Goal: Transaction & Acquisition: Purchase product/service

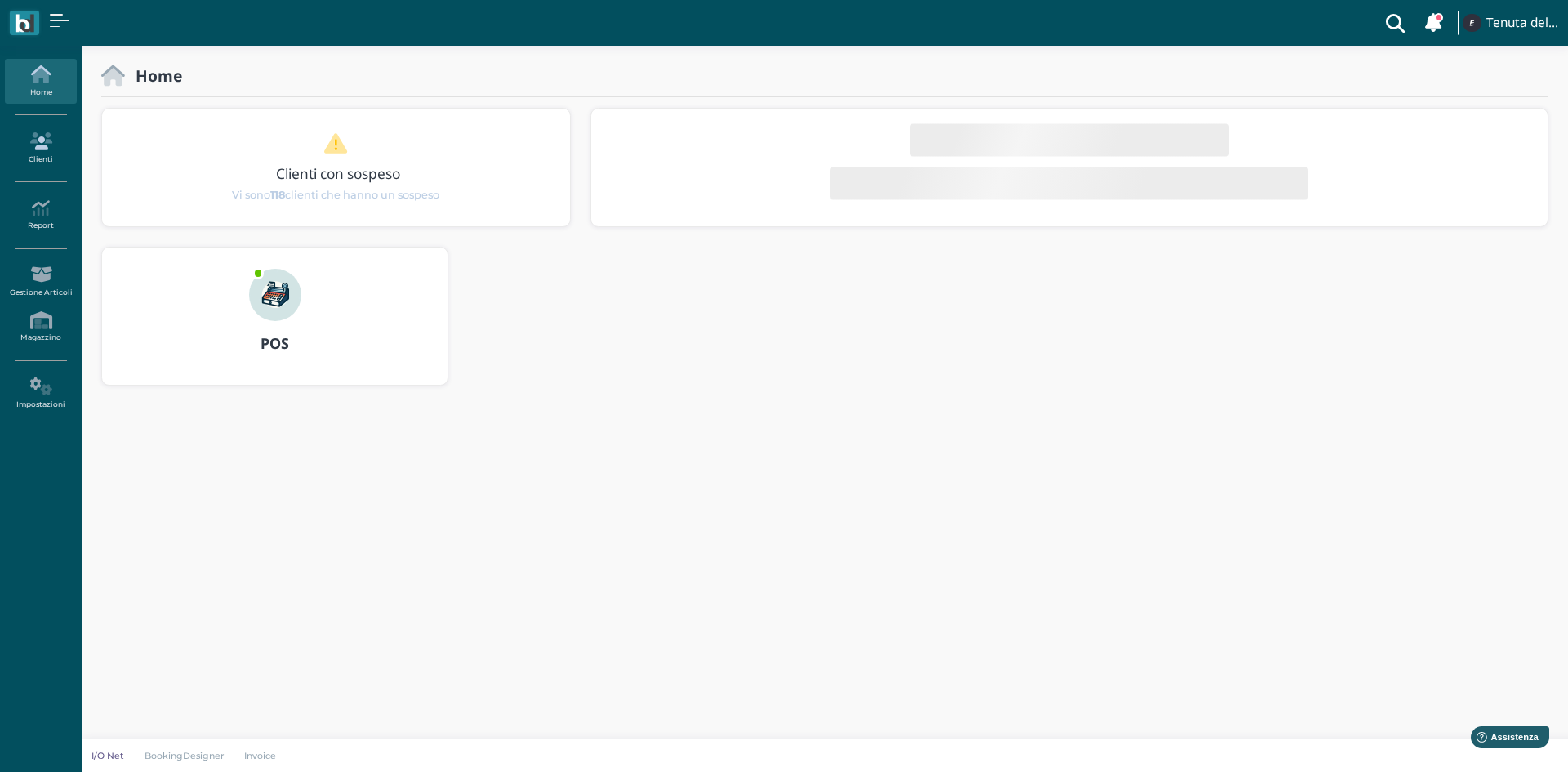
click at [44, 136] on icon at bounding box center [41, 141] width 71 height 18
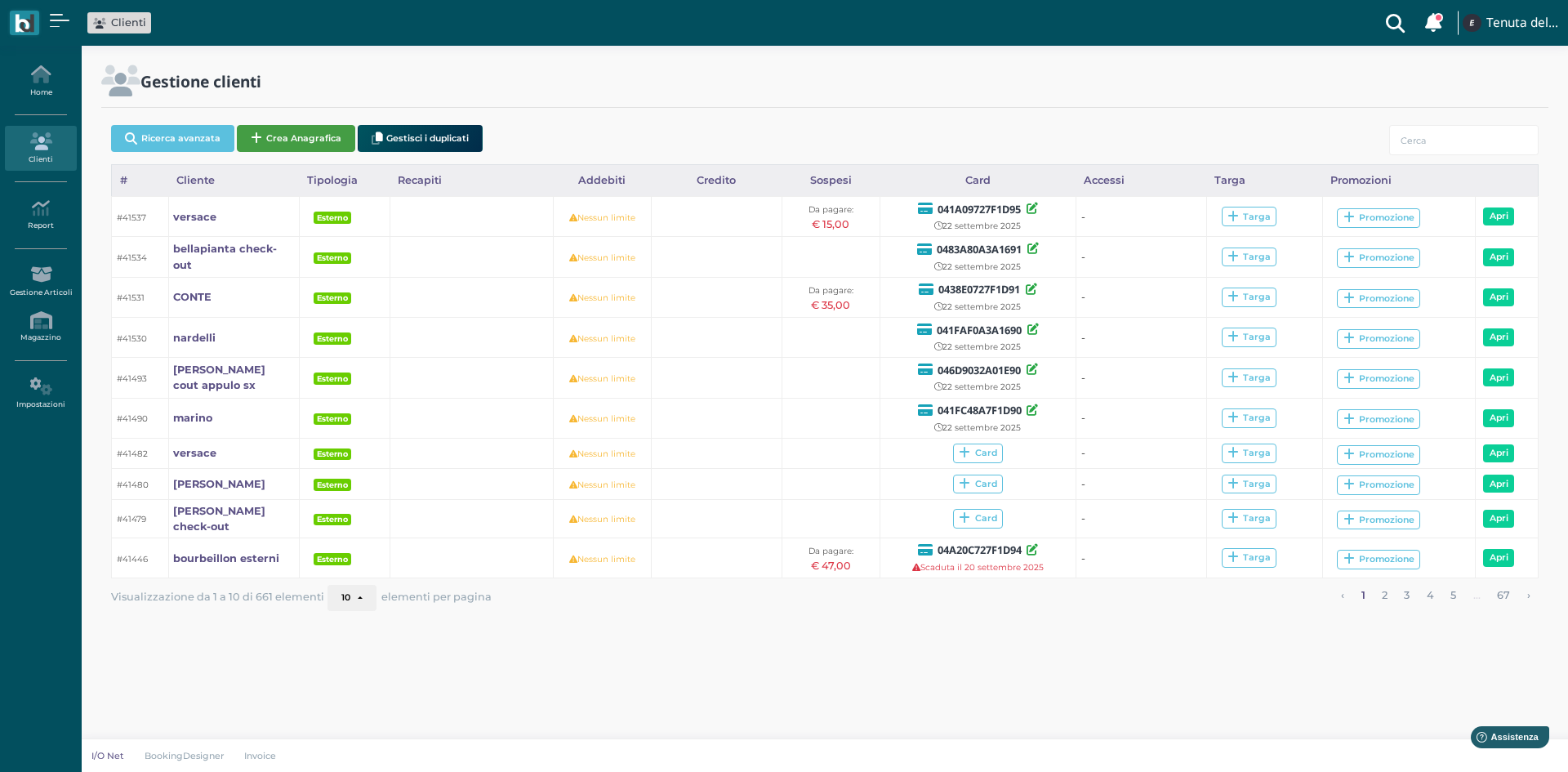
click at [284, 128] on button "Crea Anagrafica" at bounding box center [296, 139] width 118 height 27
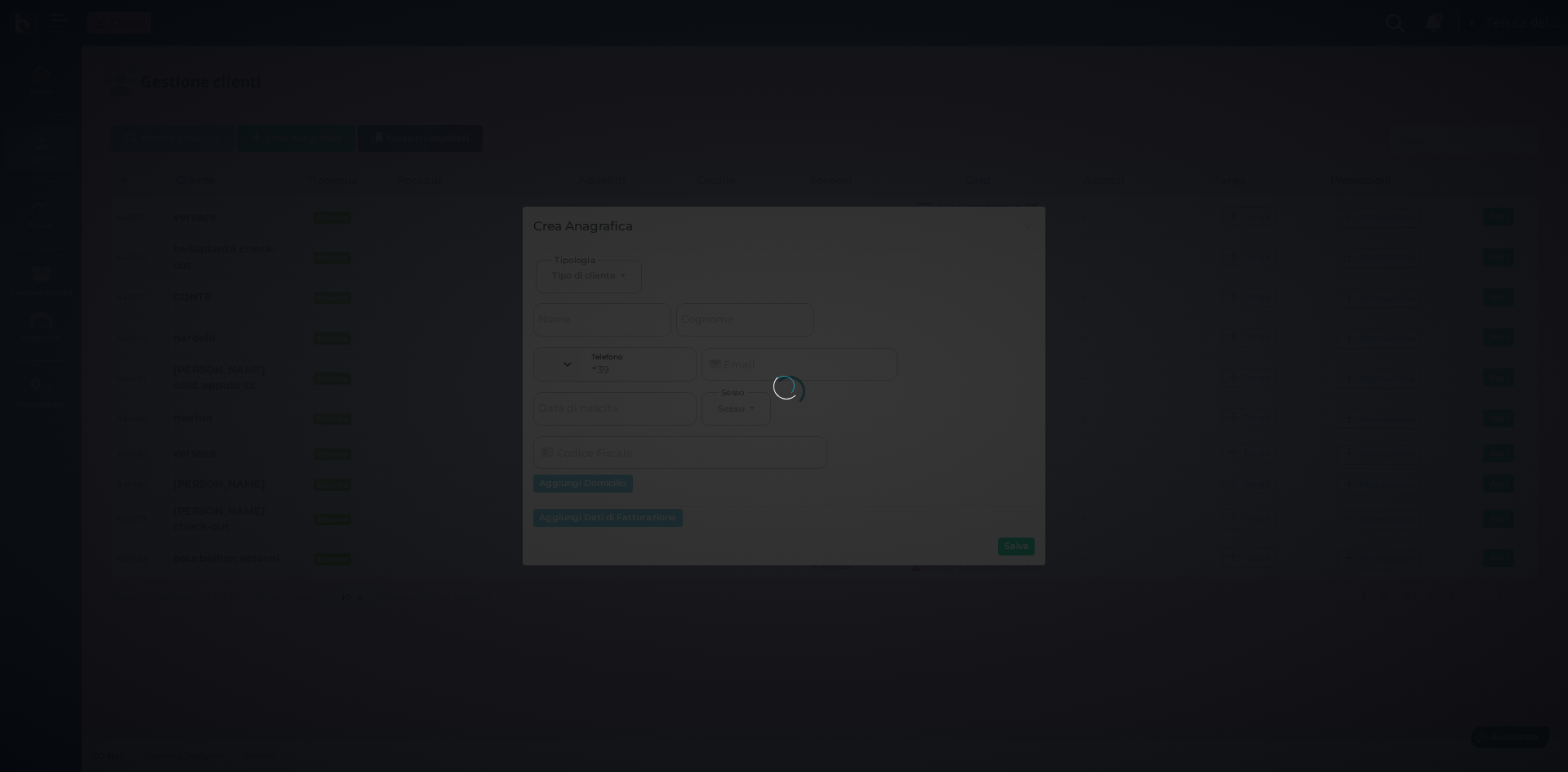
select select
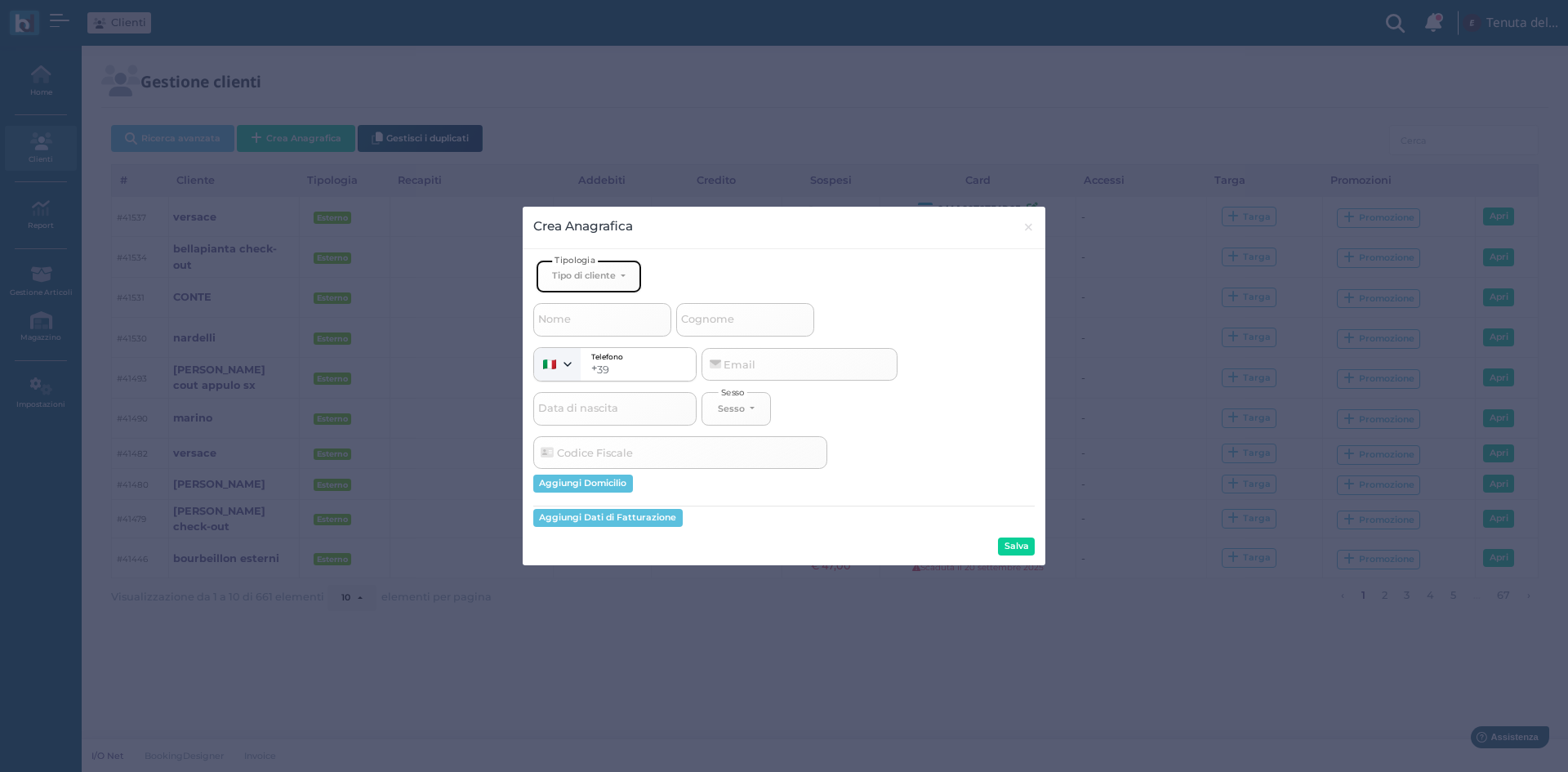
click at [617, 277] on div "Tipo di cliente" at bounding box center [585, 275] width 66 height 12
click at [609, 330] on link "Esterno" at bounding box center [616, 330] width 159 height 19
select select "[object Object]"
select select
click at [601, 313] on input "Nome" at bounding box center [601, 319] width 138 height 33
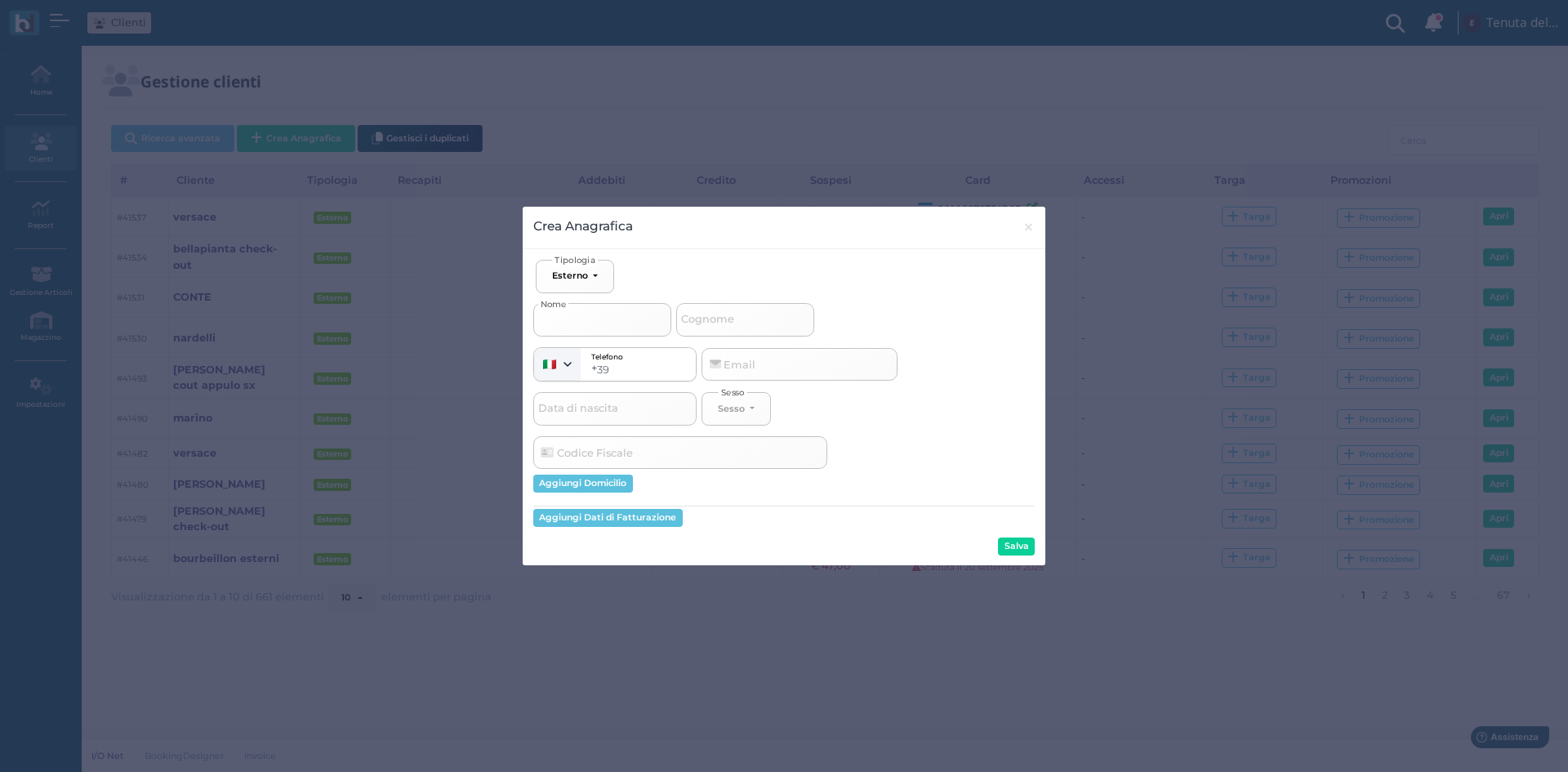
click at [641, 323] on input "Nome" at bounding box center [601, 319] width 138 height 33
type input "d"
select select
type input "d'"
select select
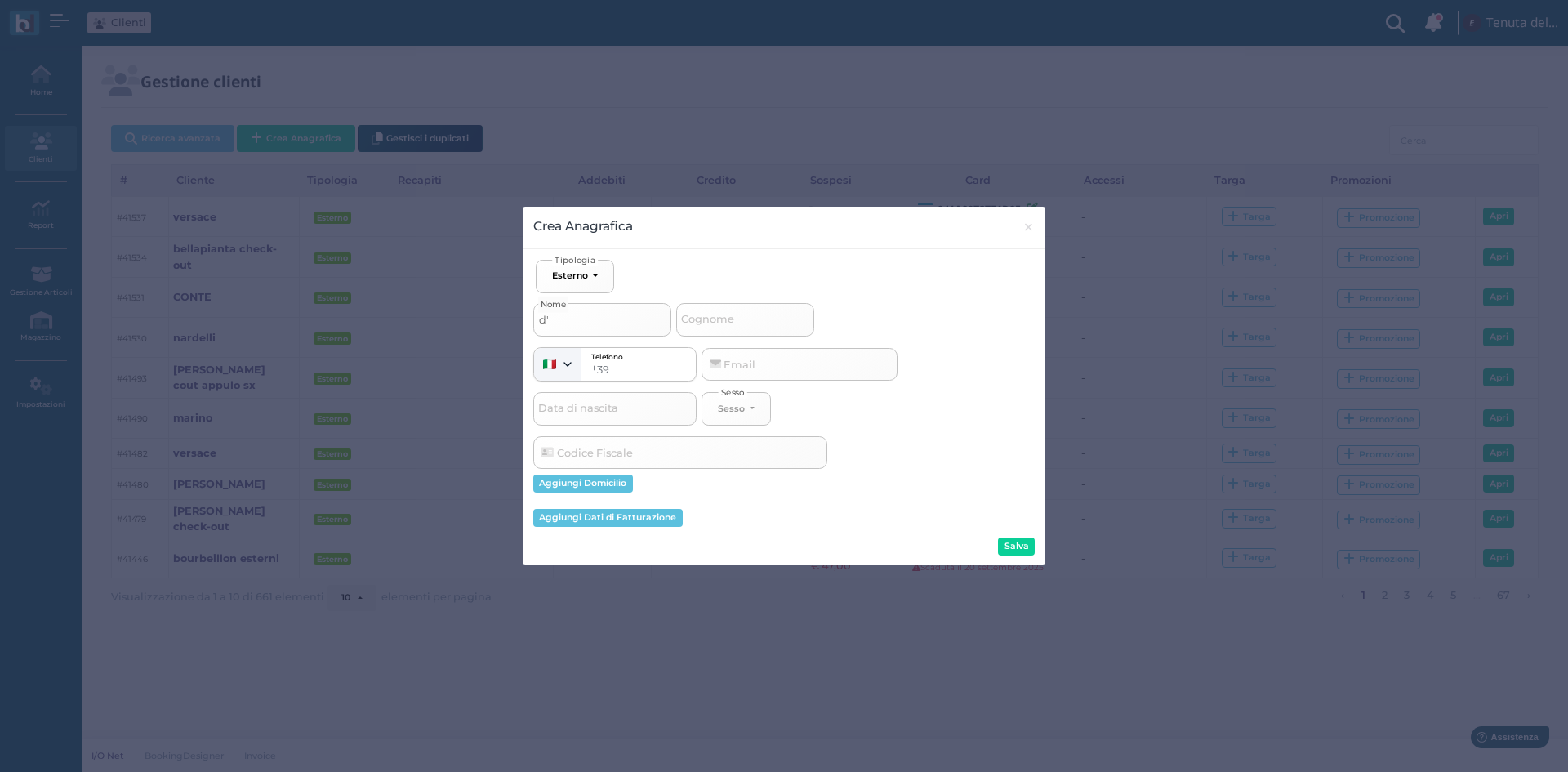
type input "d'a"
select select
type input "d'an"
select select
type input "d'and"
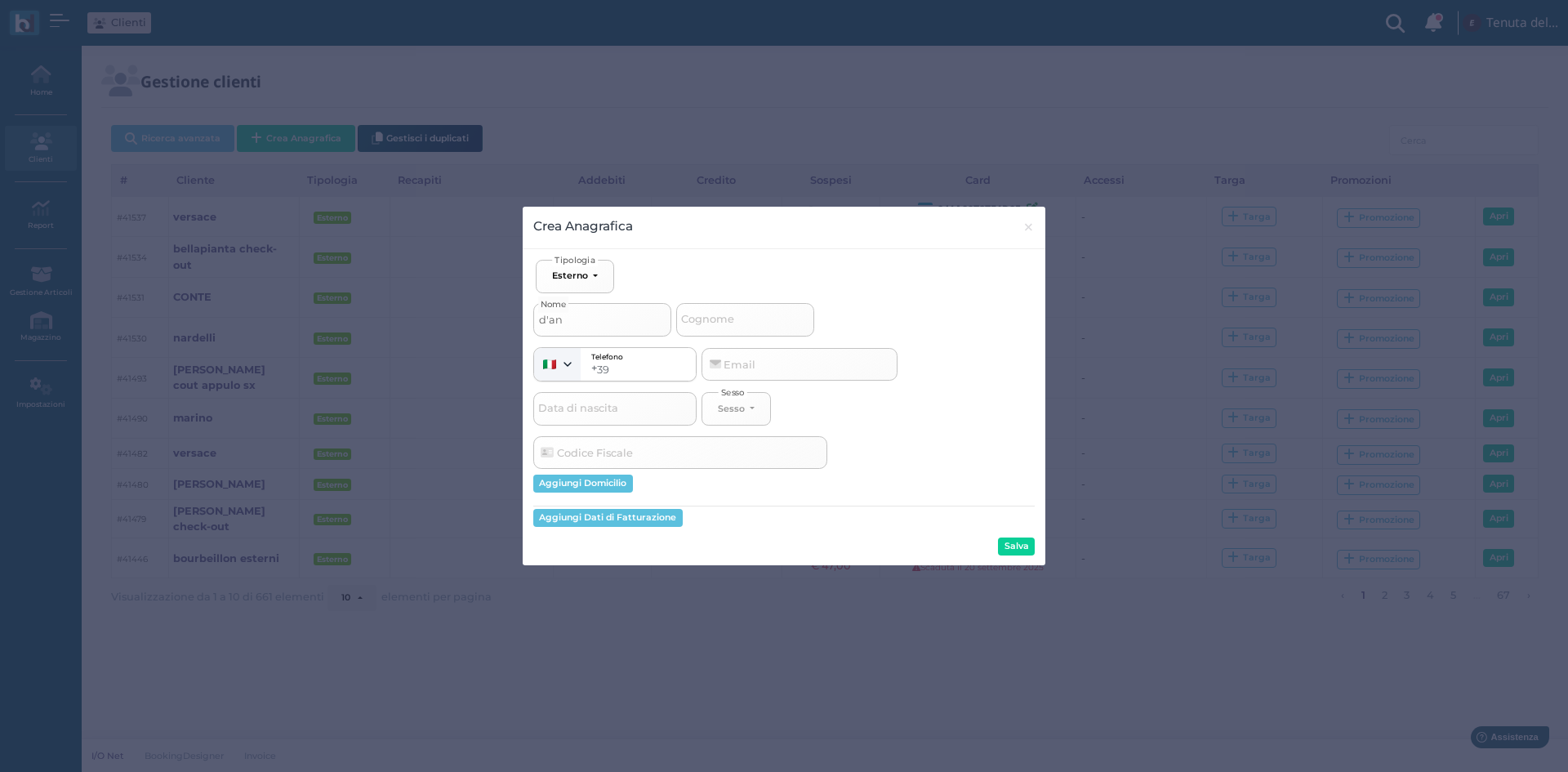
select select
type input "d'andr"
select select
type input "d'andri"
select select
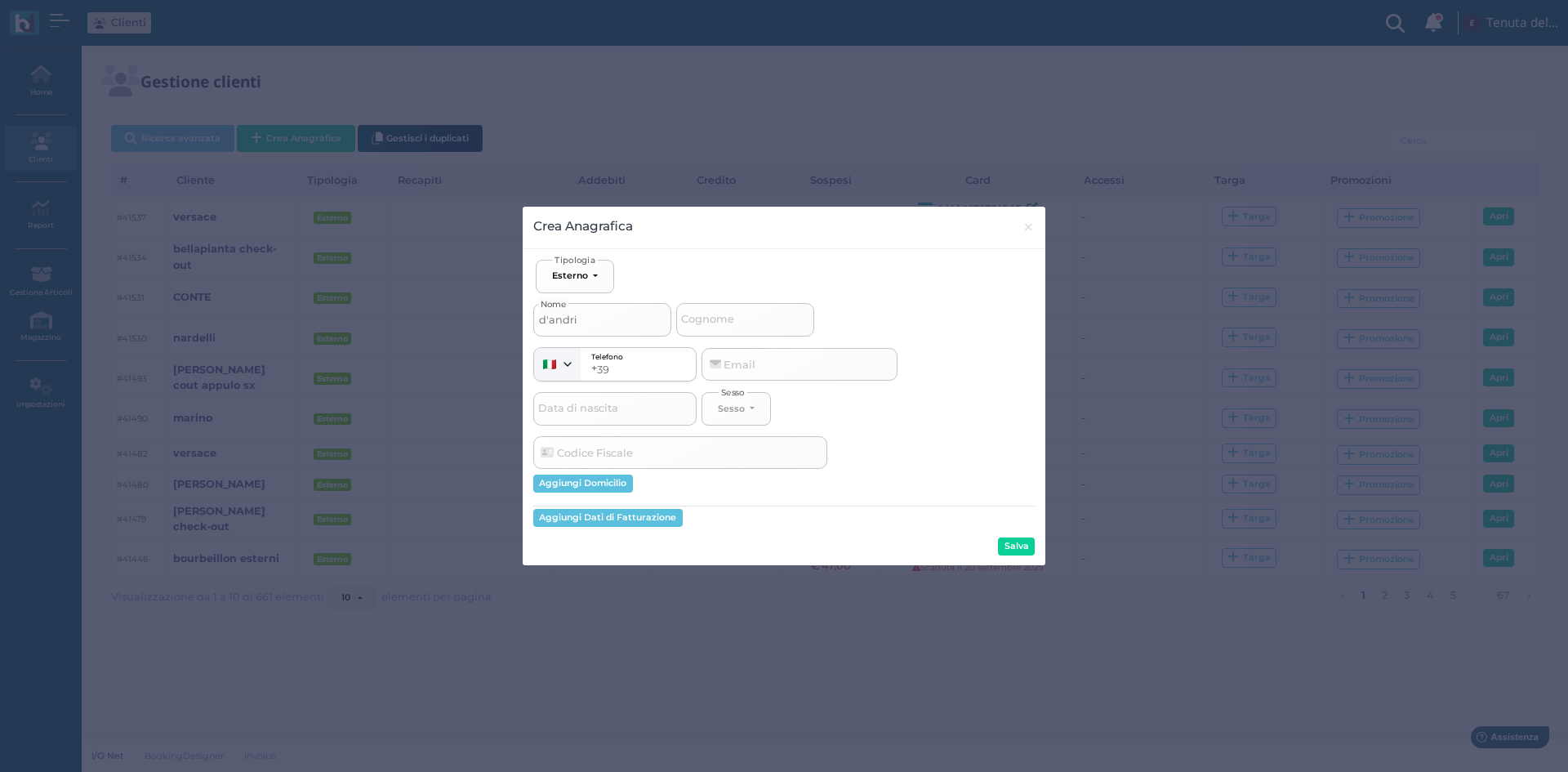
type input "d'andria"
select select
type input "d'andria"
select select
type input "d'andria"
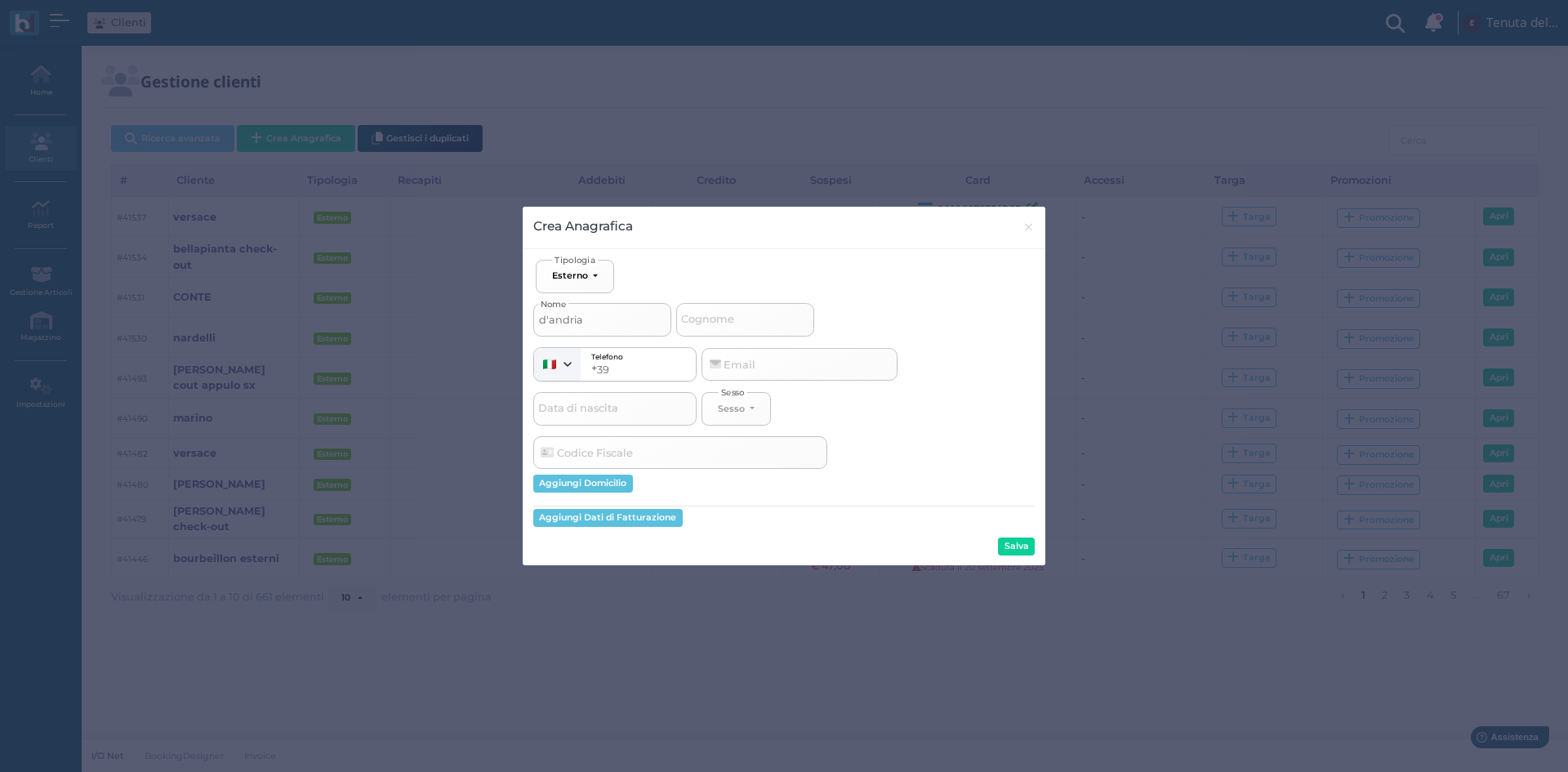
click at [1029, 548] on button "Salva" at bounding box center [1015, 546] width 36 height 18
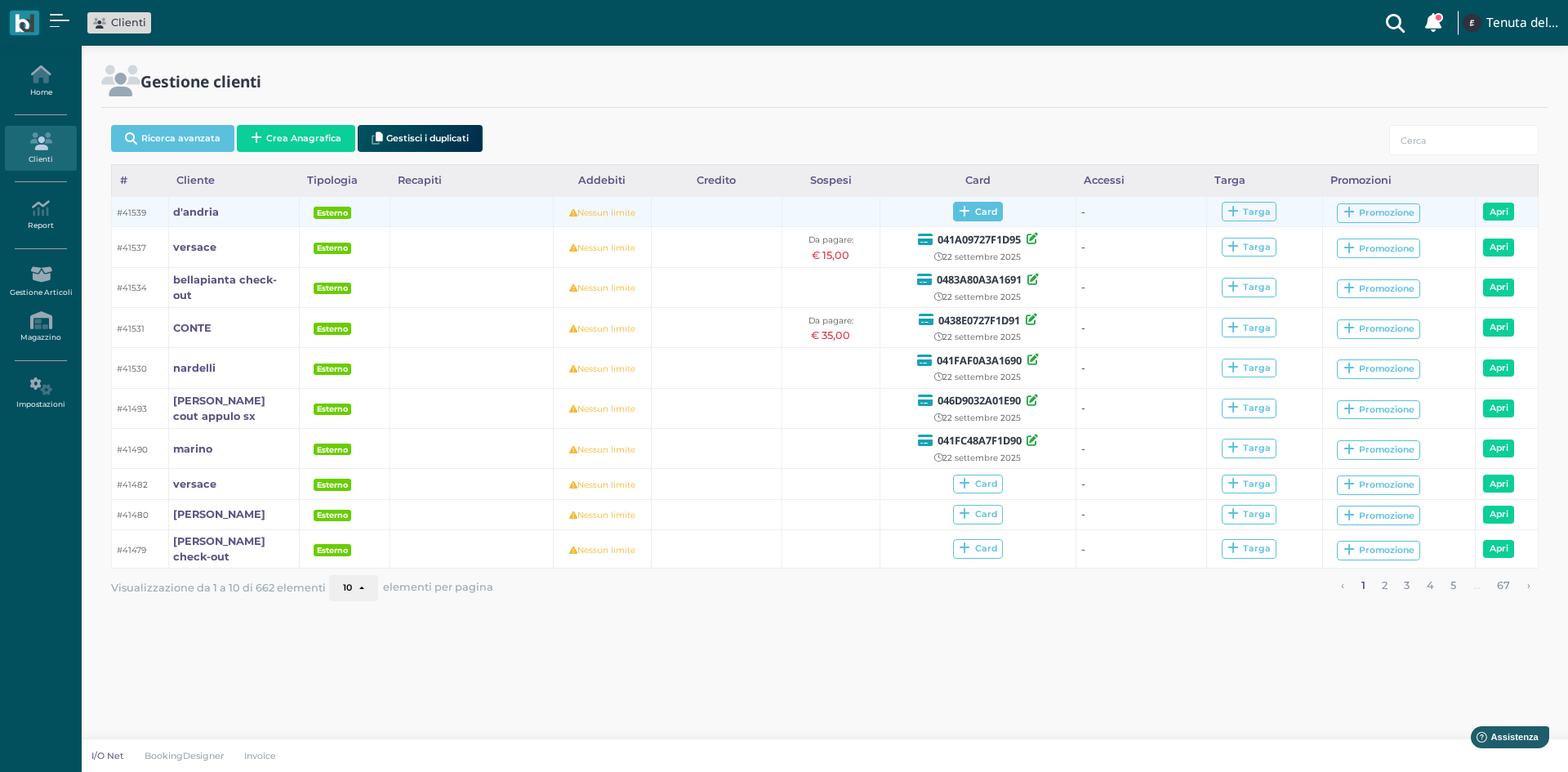
click at [975, 211] on span "Card" at bounding box center [978, 211] width 50 height 20
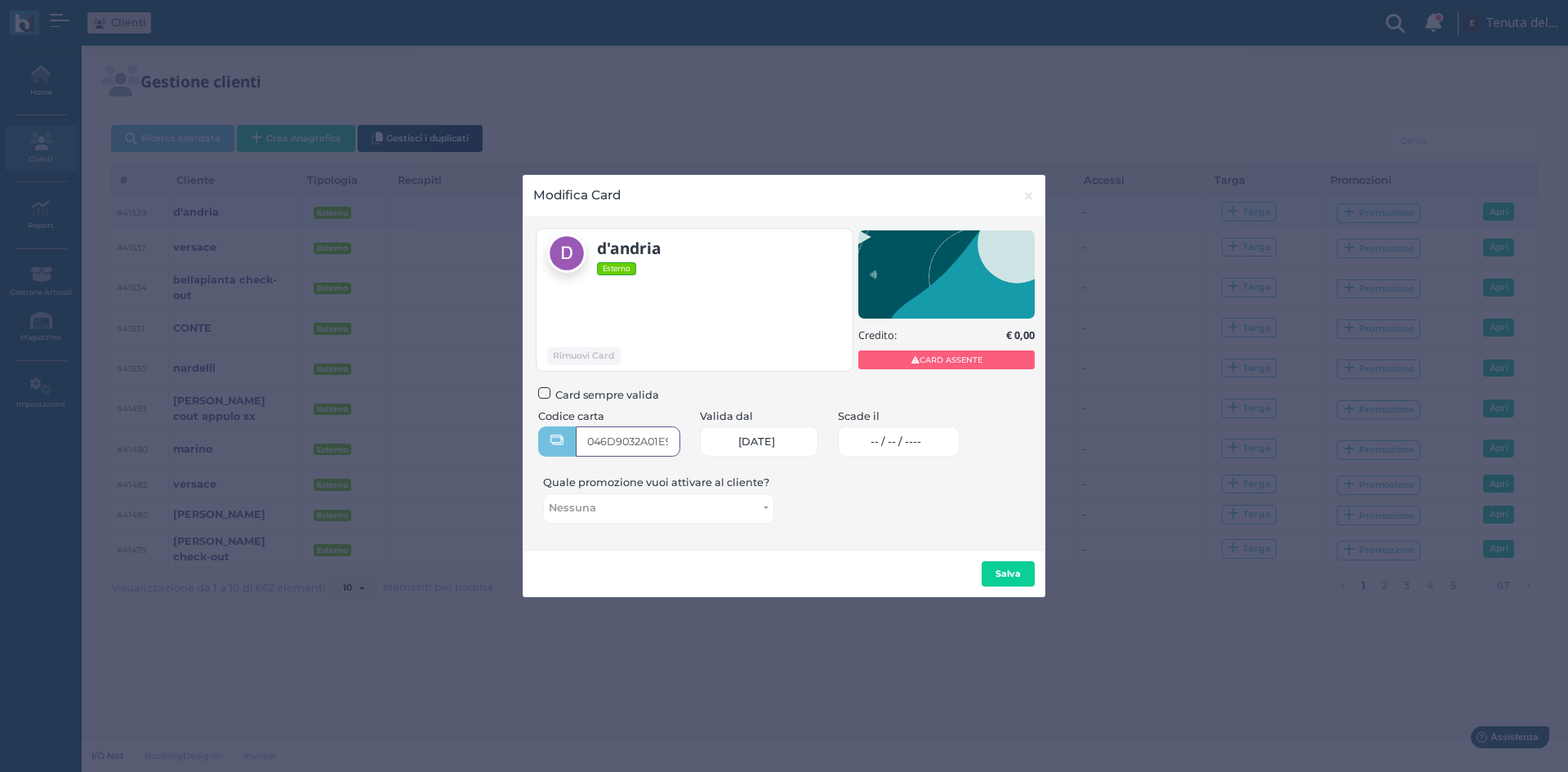
type input "046D9032A01E90"
click at [938, 450] on link "-- / -- / ----" at bounding box center [898, 442] width 122 height 30
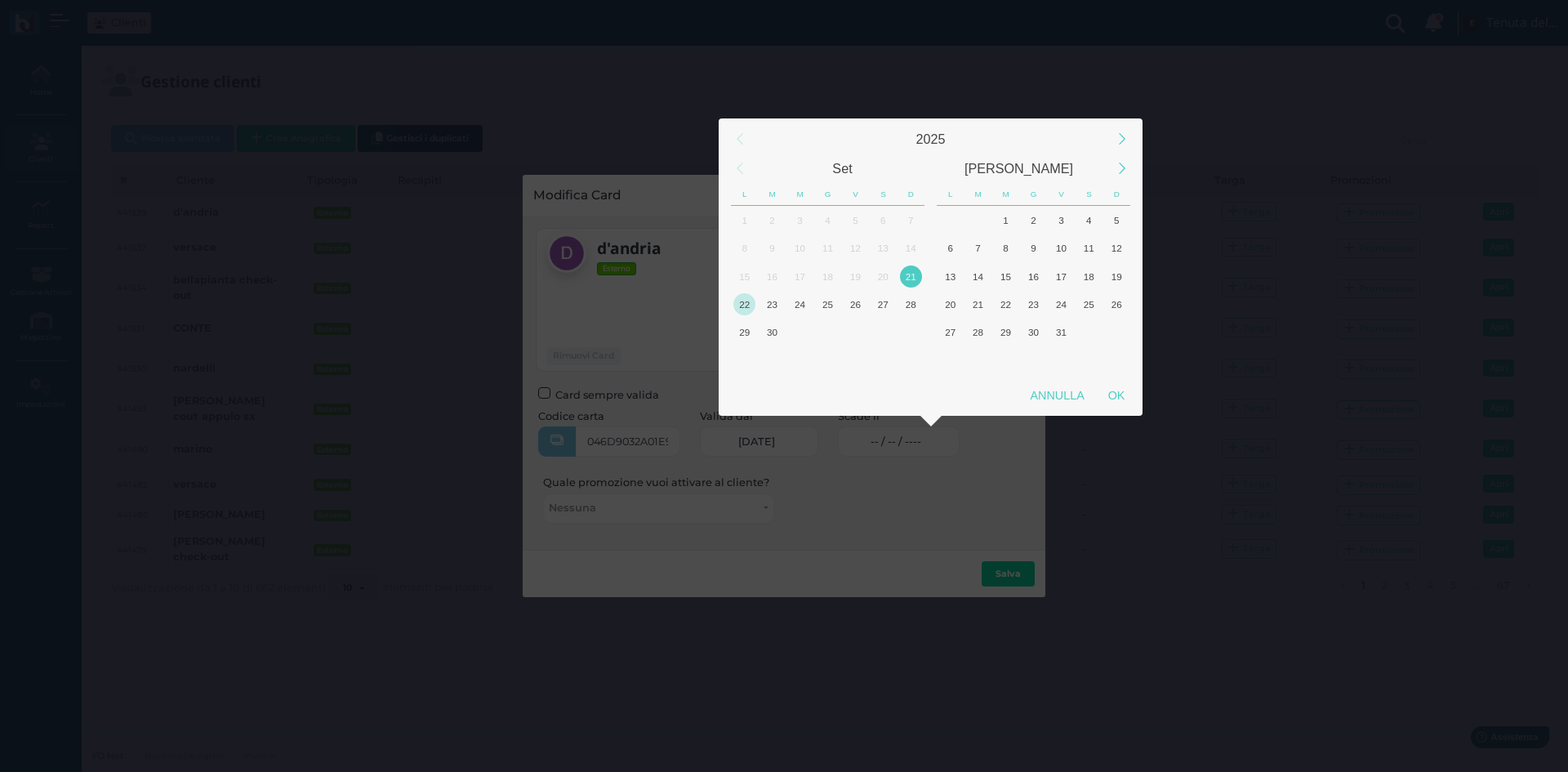
click at [752, 306] on div "22" at bounding box center [744, 304] width 22 height 22
click at [1126, 392] on div "OK" at bounding box center [1117, 394] width 41 height 29
type input "22/09/2025"
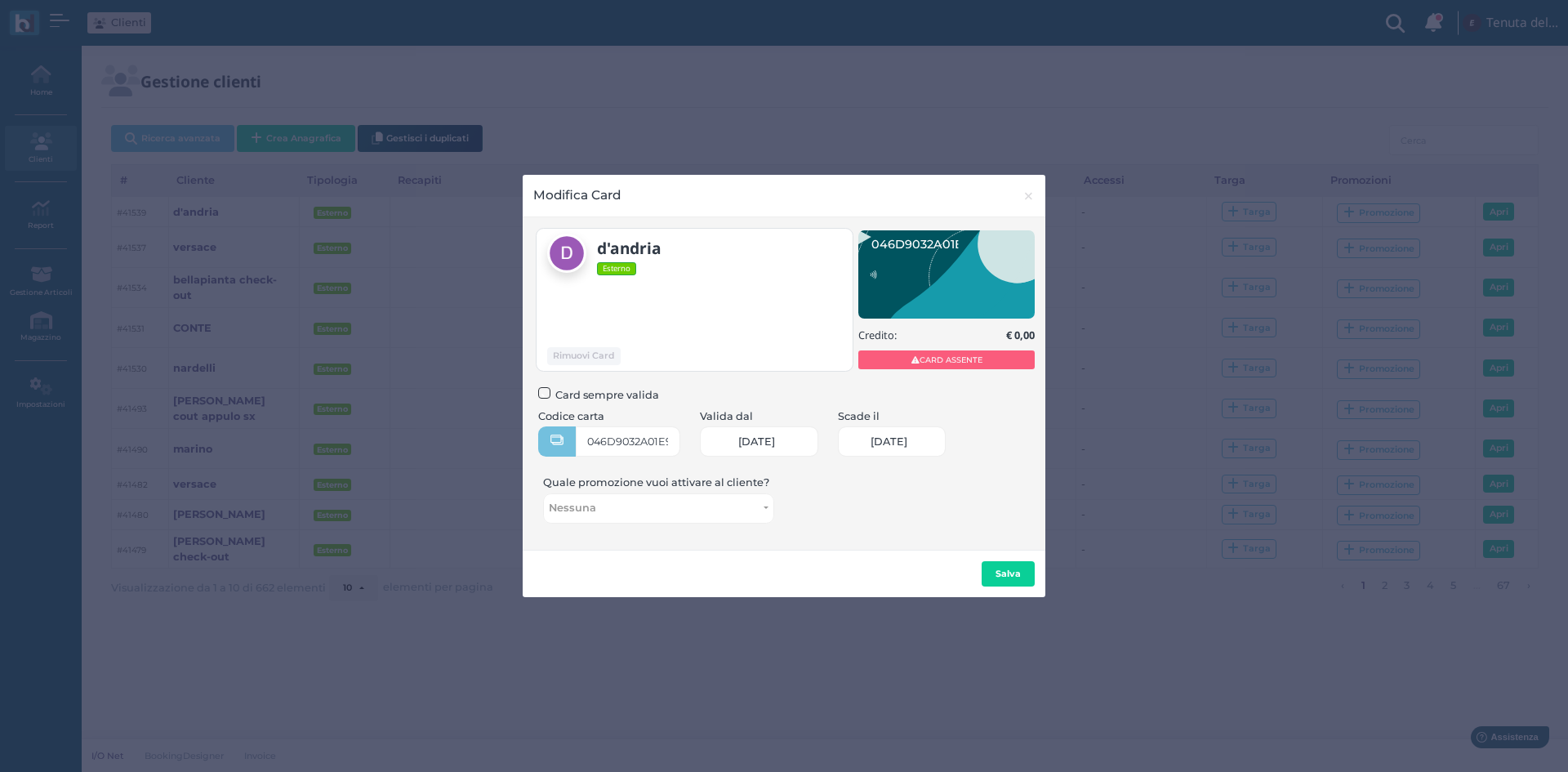
click at [1001, 587] on div "Salva" at bounding box center [784, 573] width 522 height 47
click at [1005, 579] on button "Salva" at bounding box center [1008, 573] width 53 height 26
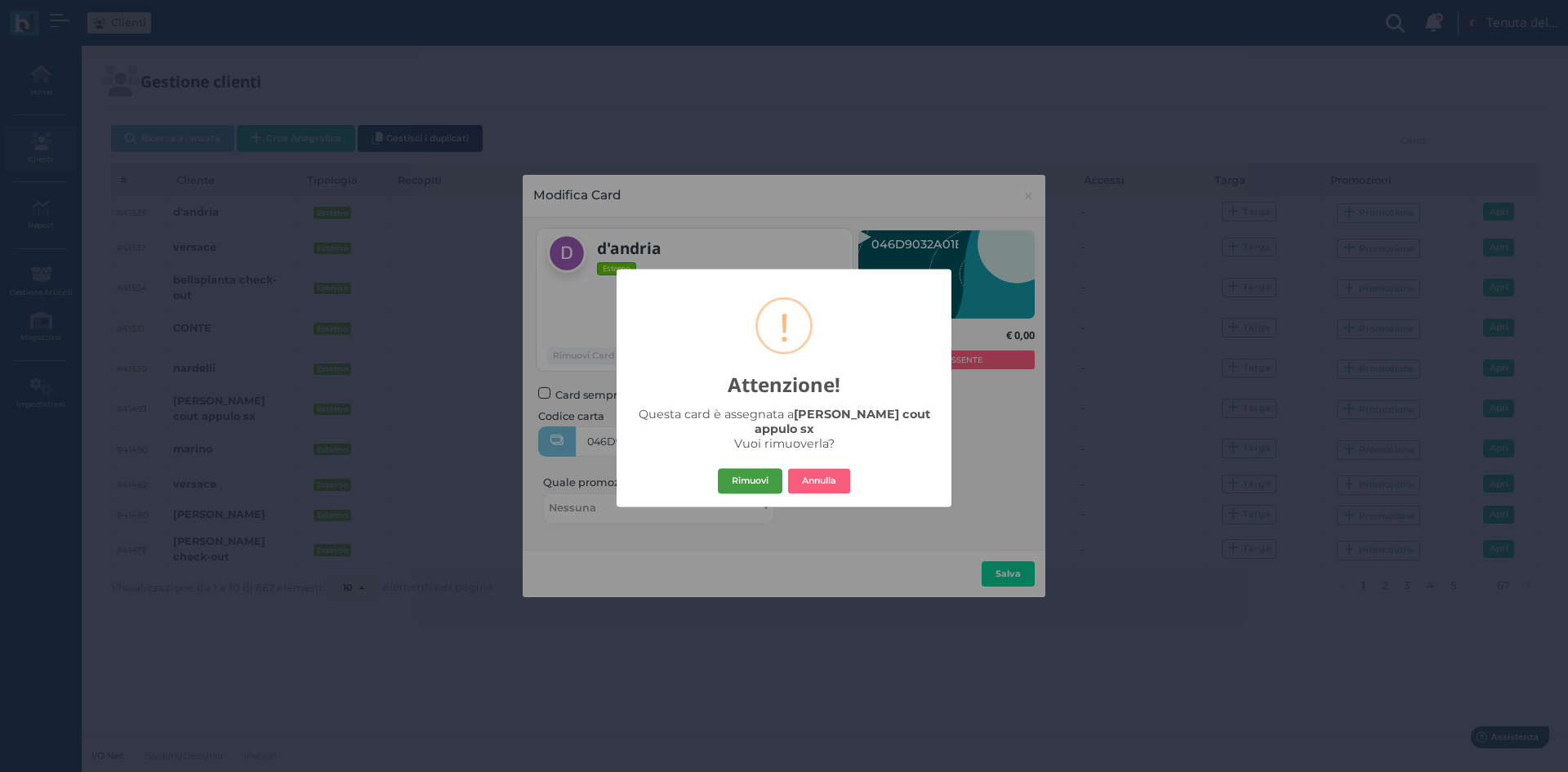
click at [760, 478] on button "Rimuovi" at bounding box center [750, 481] width 65 height 26
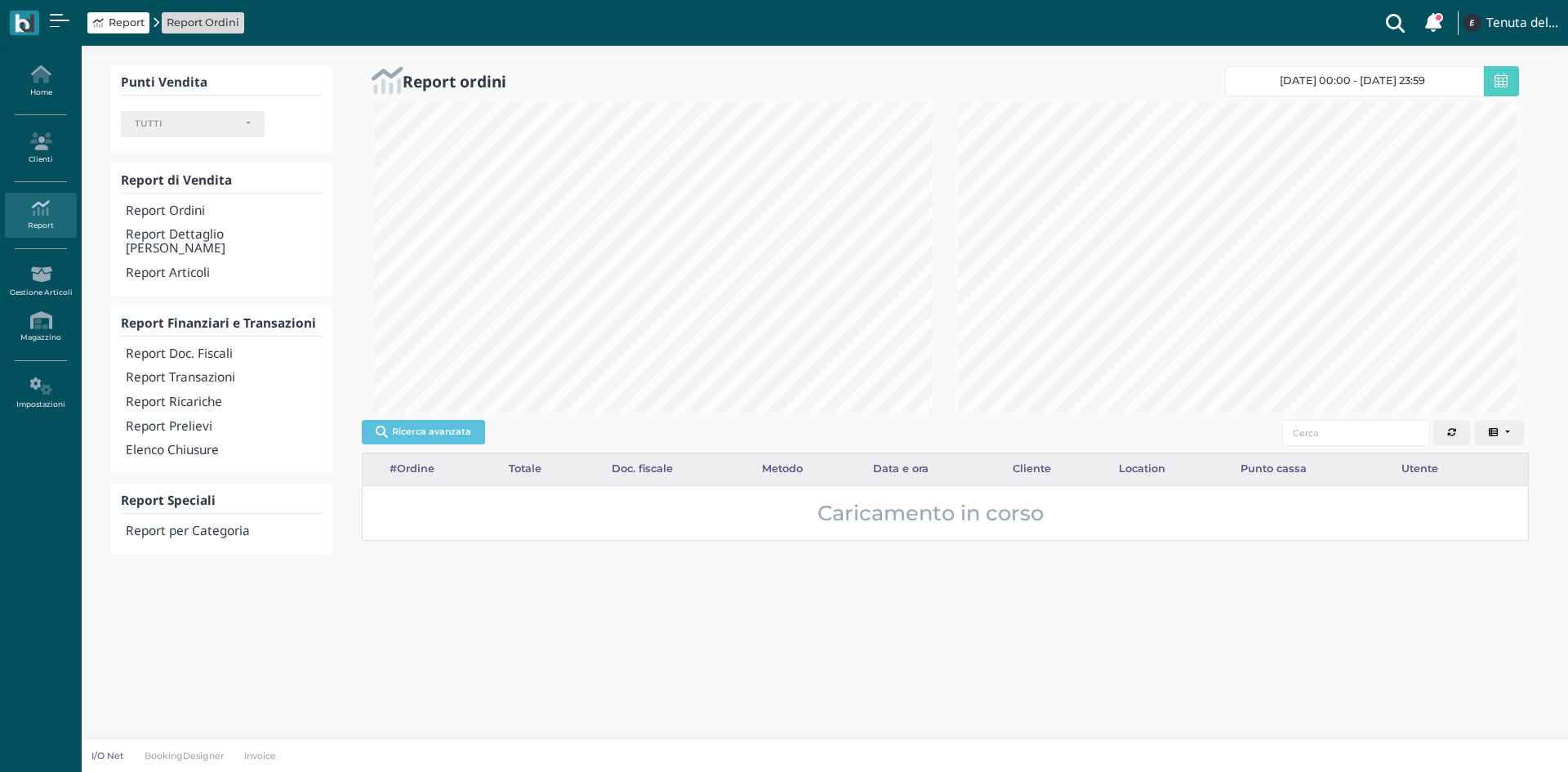
select select
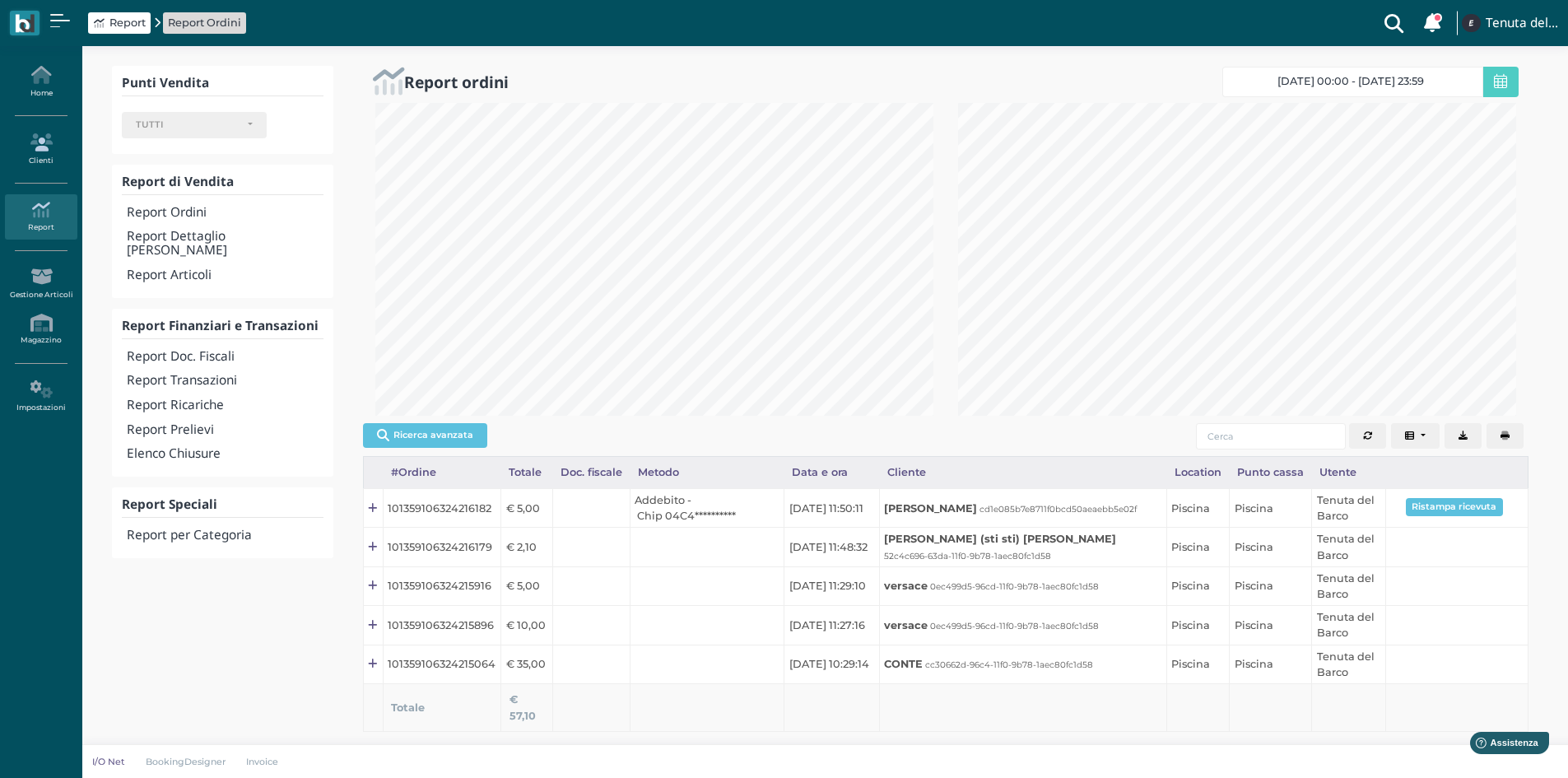
click at [34, 154] on link "Clienti" at bounding box center [41, 150] width 72 height 46
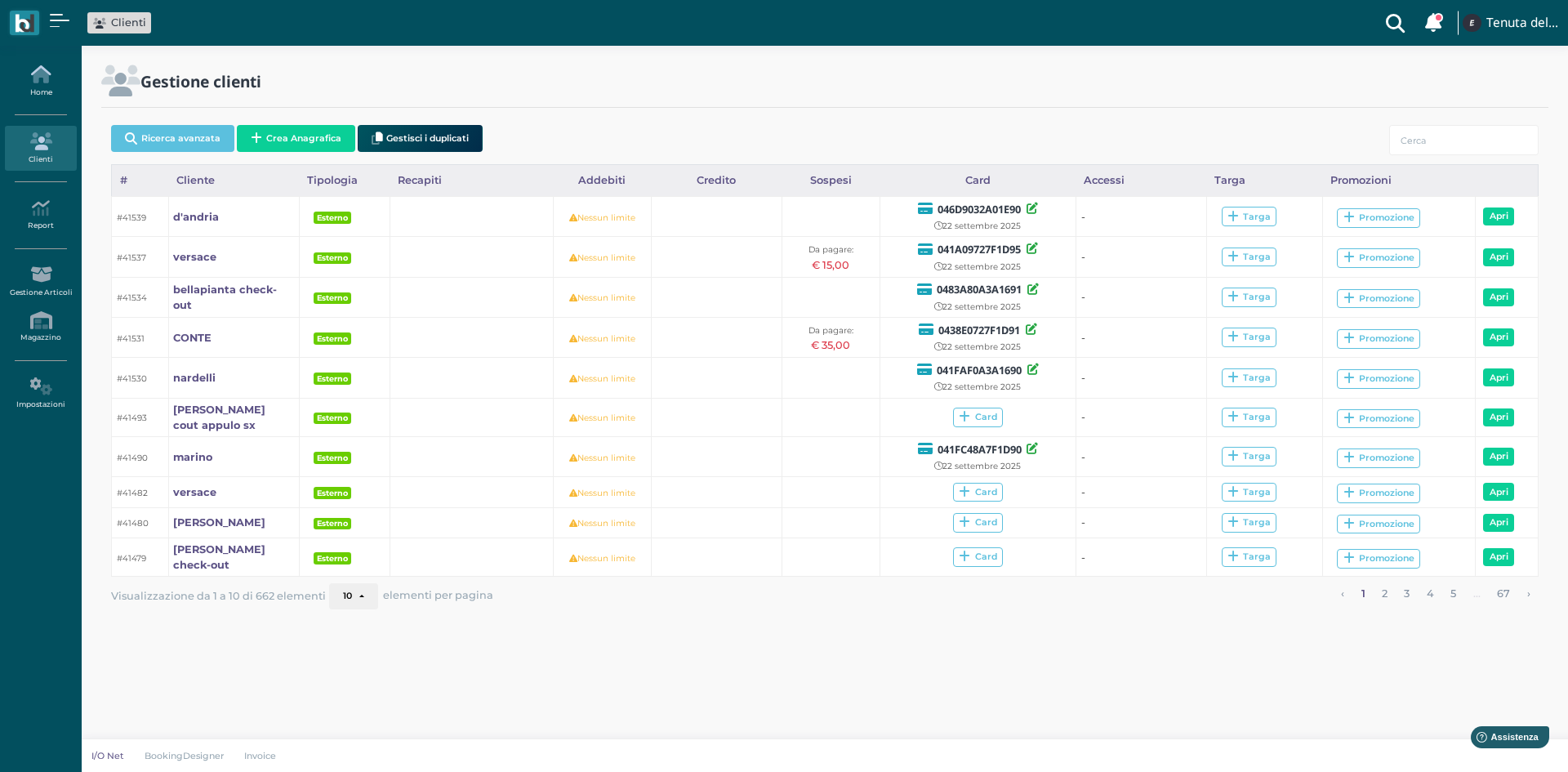
click at [45, 94] on link "Home" at bounding box center [41, 81] width 71 height 45
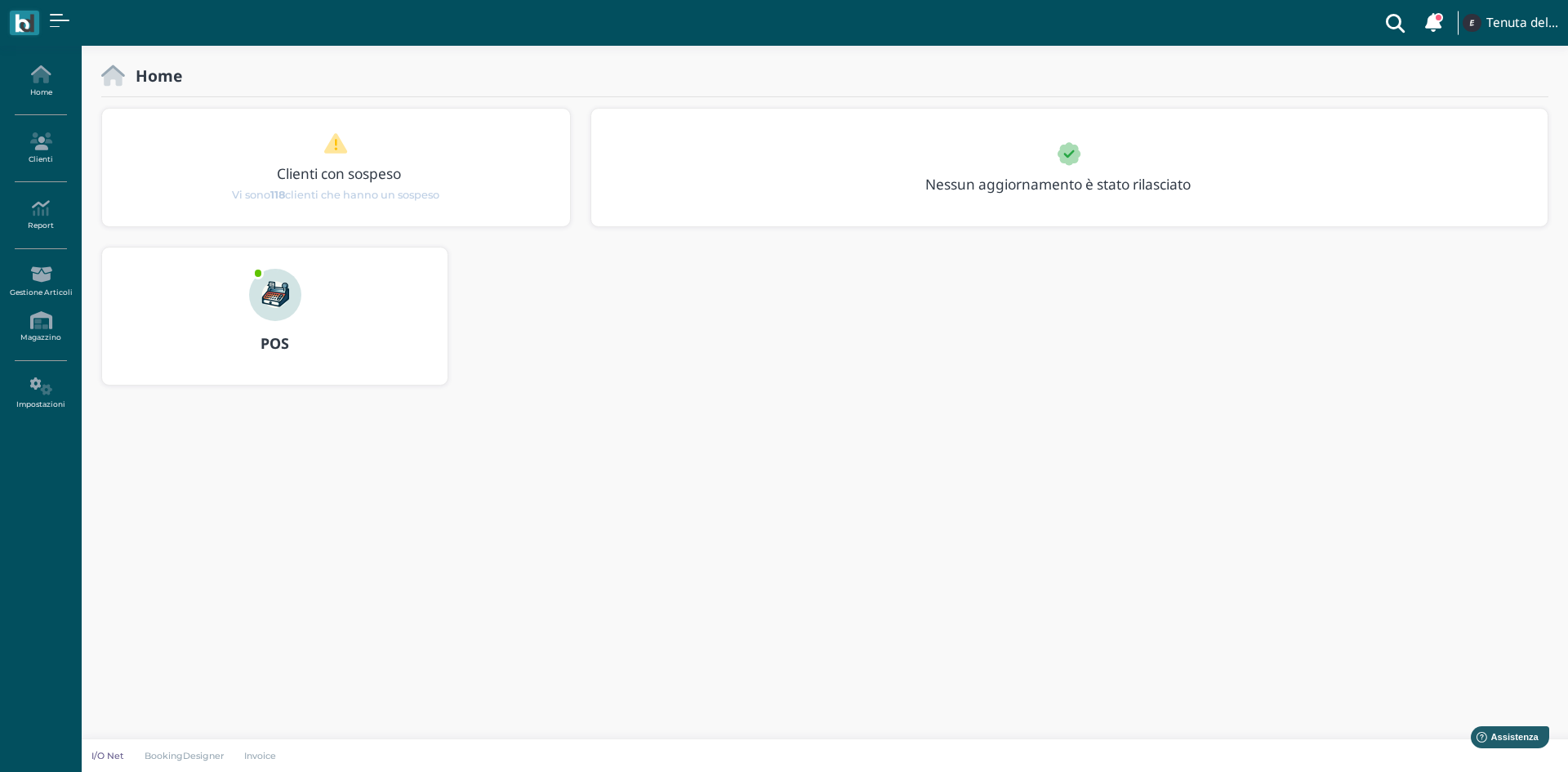
click at [276, 298] on img at bounding box center [275, 294] width 52 height 52
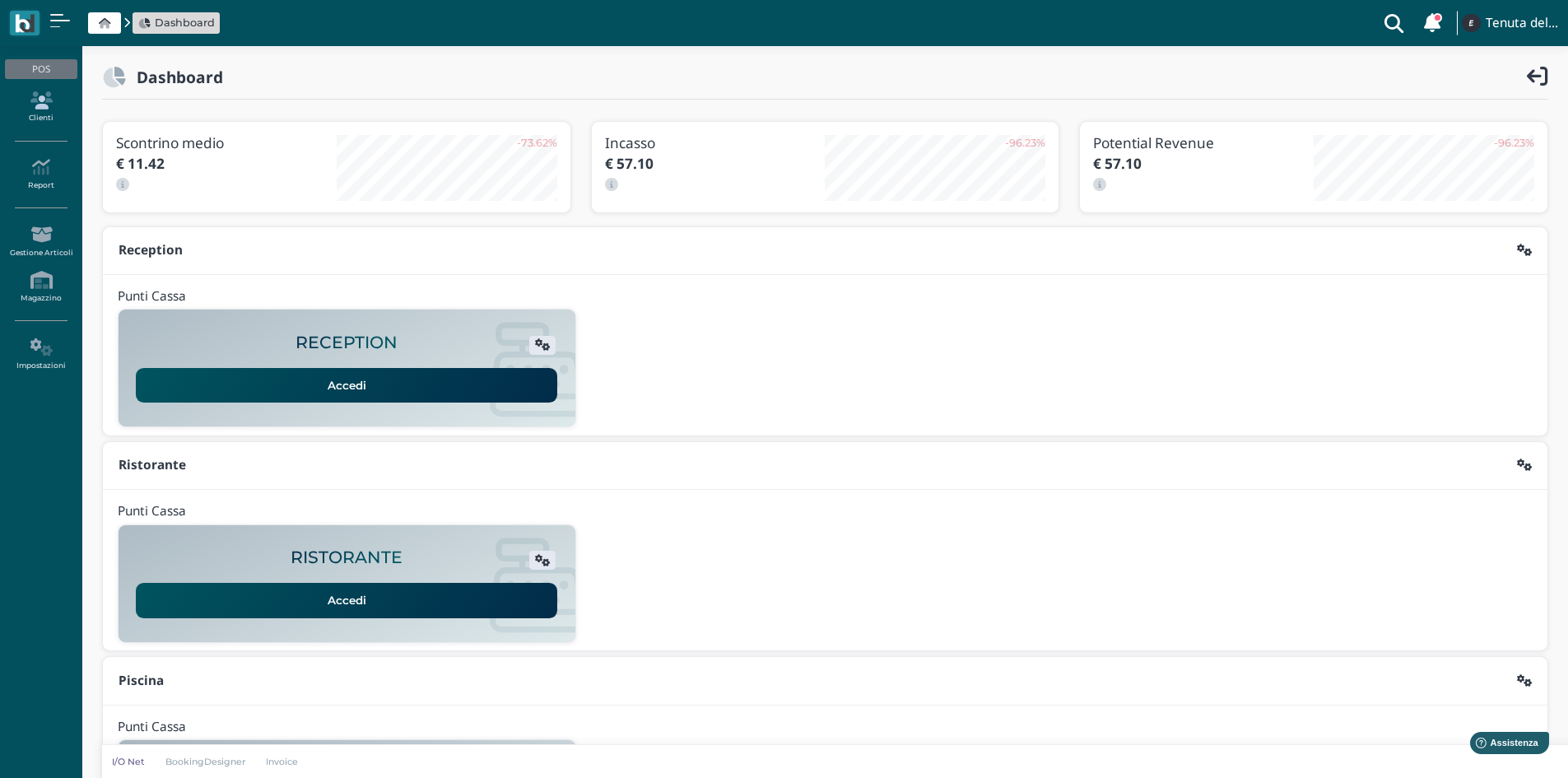
click at [35, 102] on icon at bounding box center [41, 100] width 72 height 18
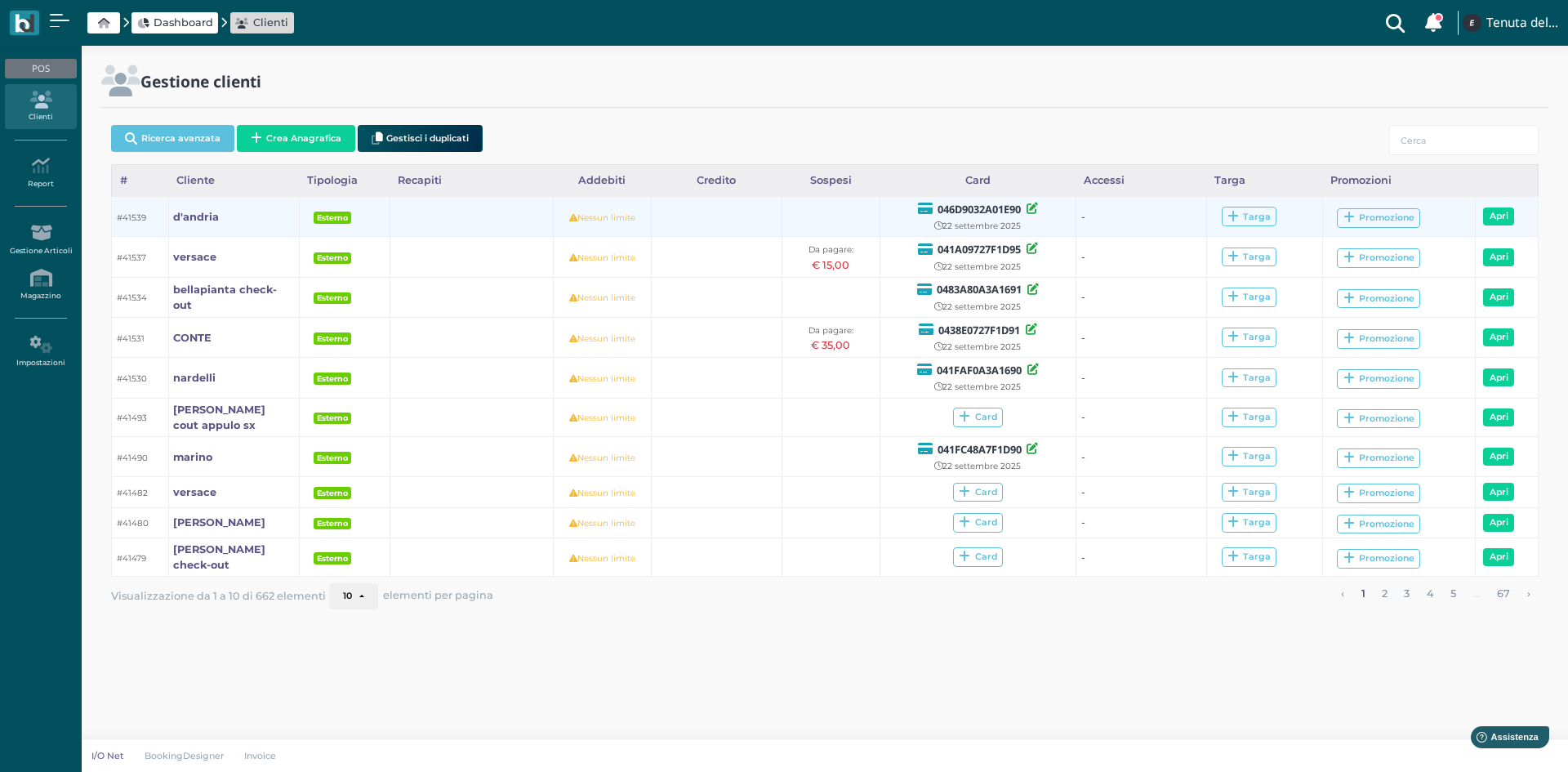
click at [1007, 207] on b "046D9032A01E90" at bounding box center [979, 209] width 84 height 15
click at [1033, 207] on icon at bounding box center [1031, 208] width 12 height 12
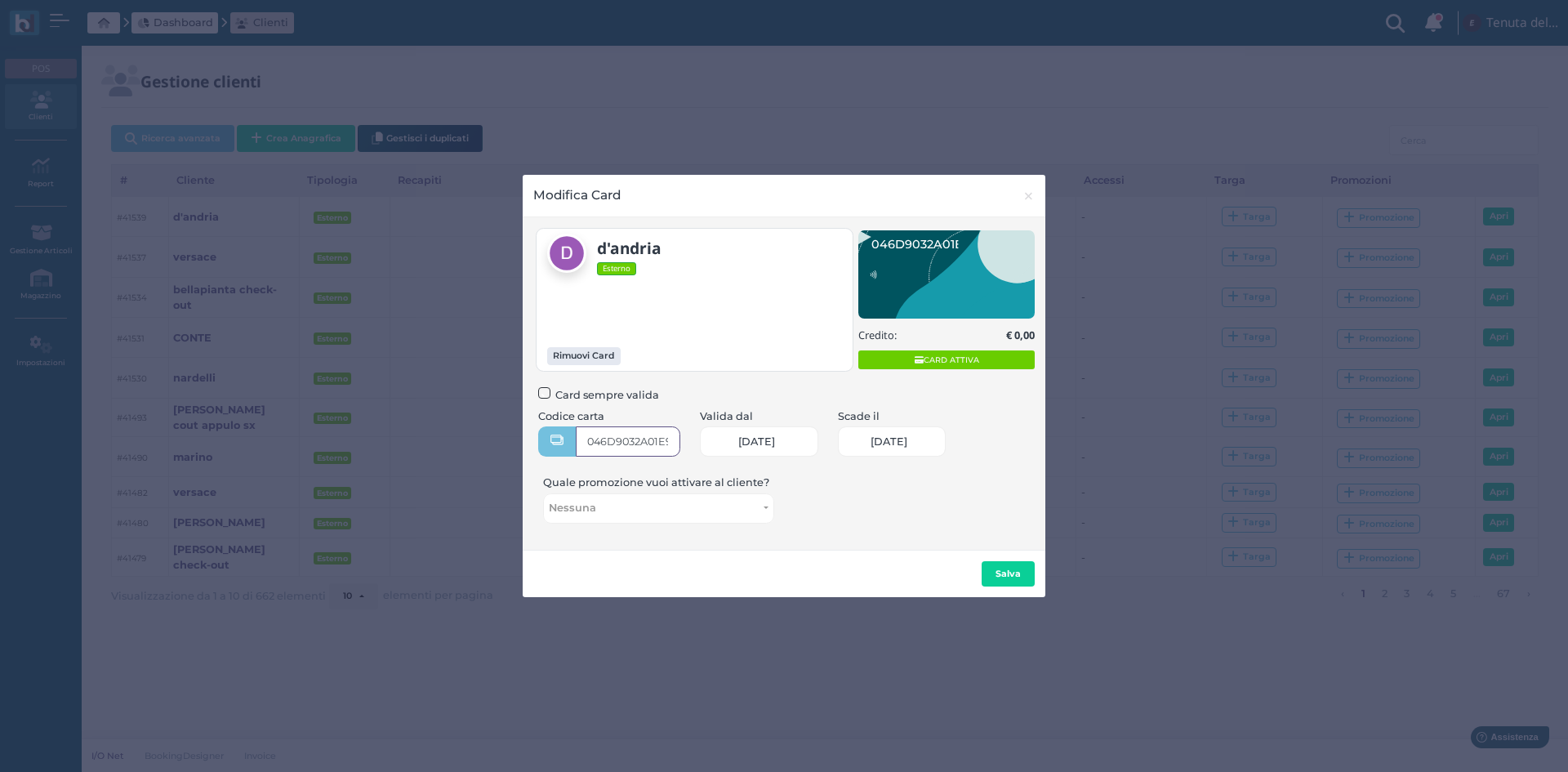
type input "046D9032A01E90"
click at [1017, 565] on button "Salva" at bounding box center [1008, 573] width 53 height 26
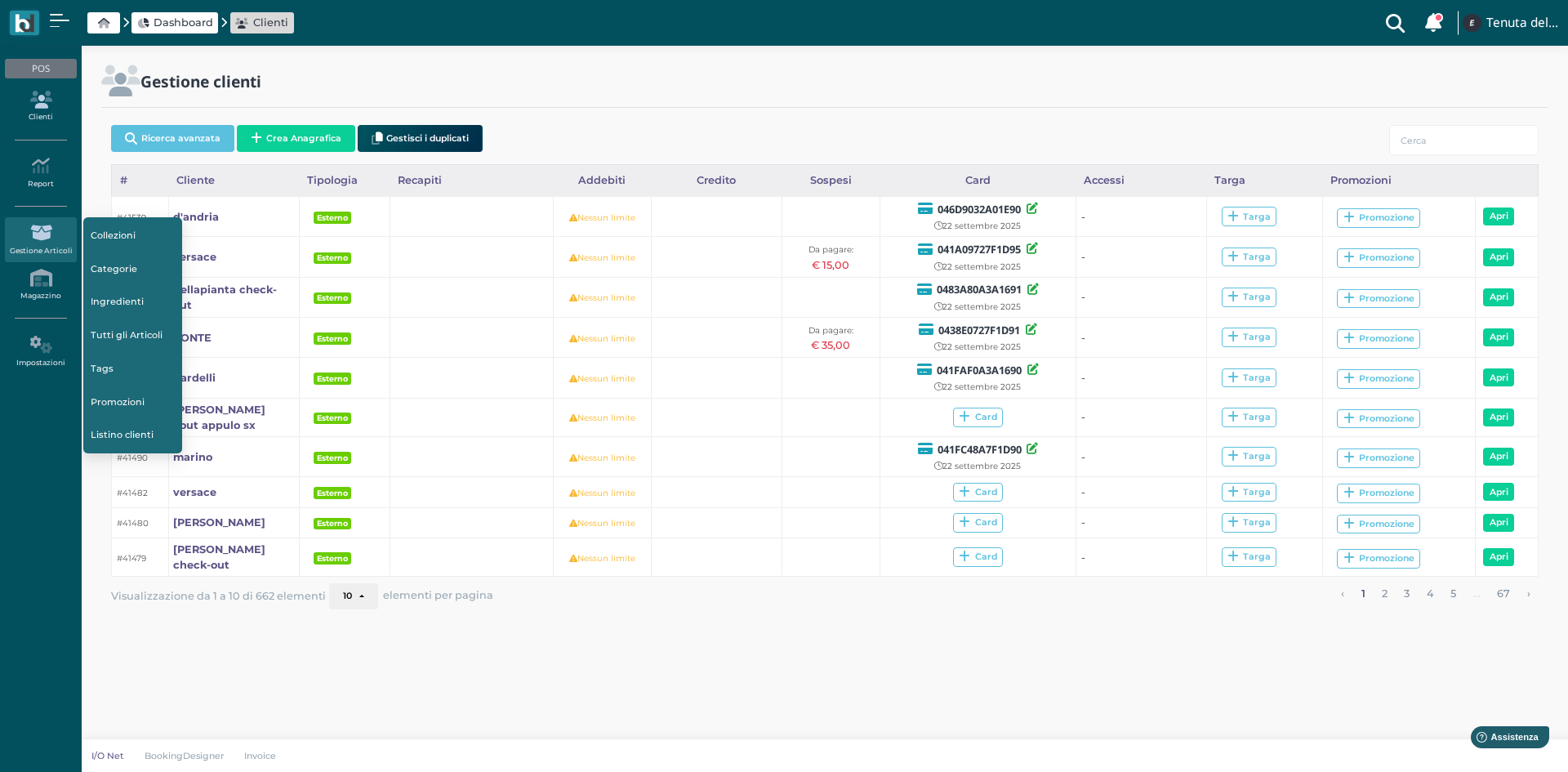
click at [49, 117] on link "Clienti" at bounding box center [41, 107] width 71 height 45
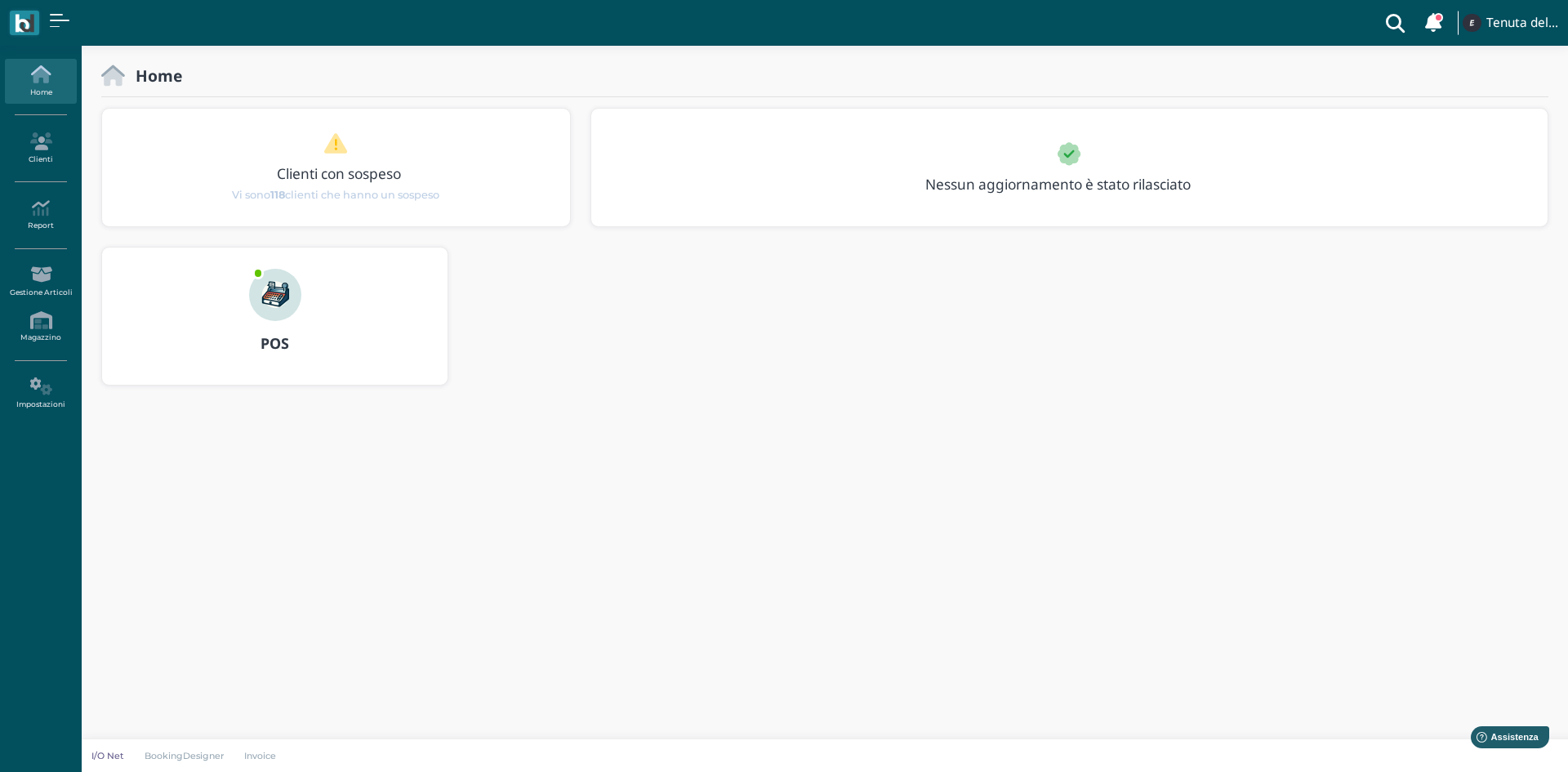
click at [266, 305] on img at bounding box center [275, 294] width 52 height 52
click at [45, 144] on icon at bounding box center [41, 141] width 71 height 18
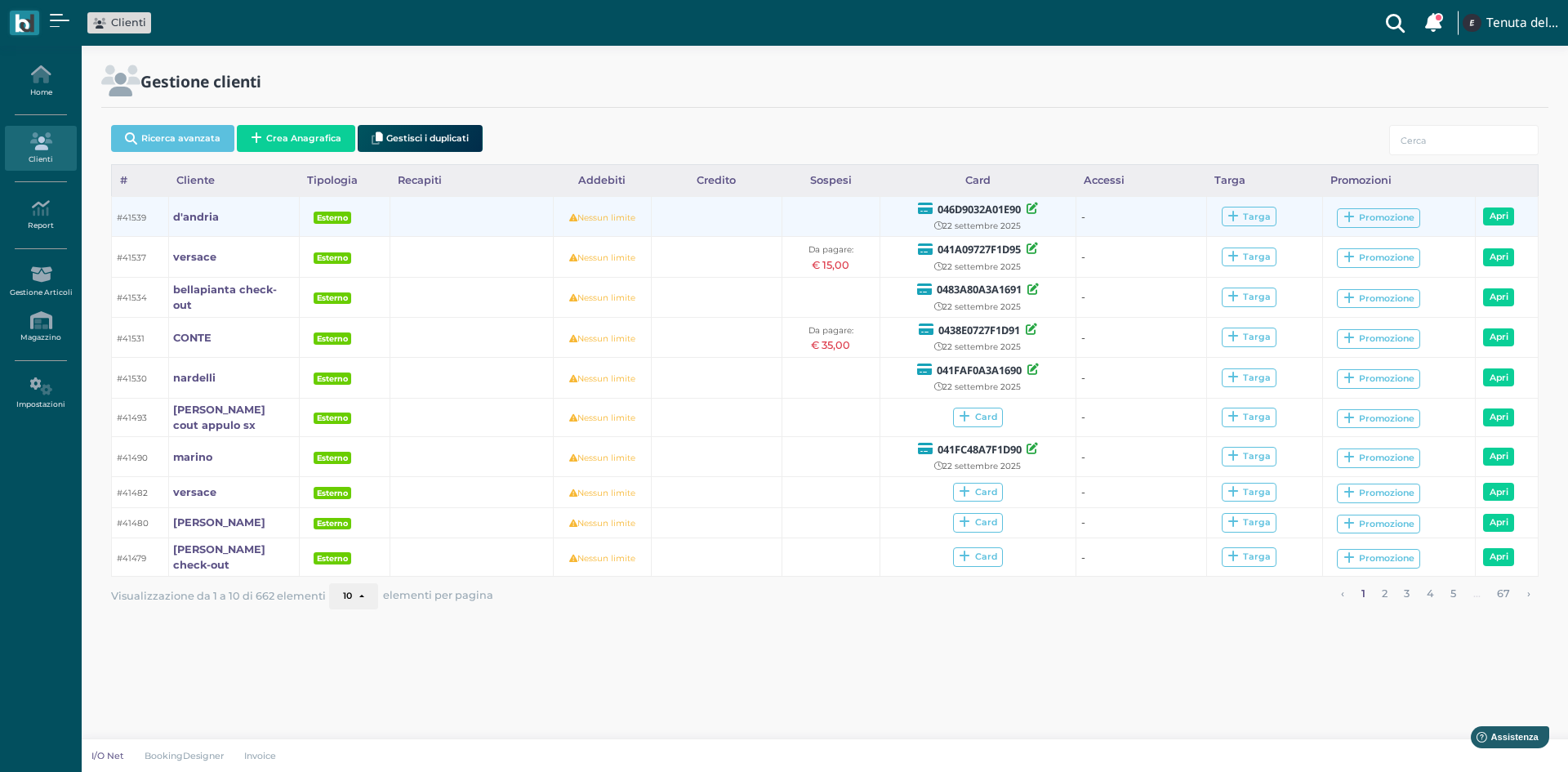
click at [1000, 207] on b "046D9032A01E90" at bounding box center [979, 209] width 84 height 15
click at [189, 218] on b "d'andria" at bounding box center [195, 217] width 45 height 12
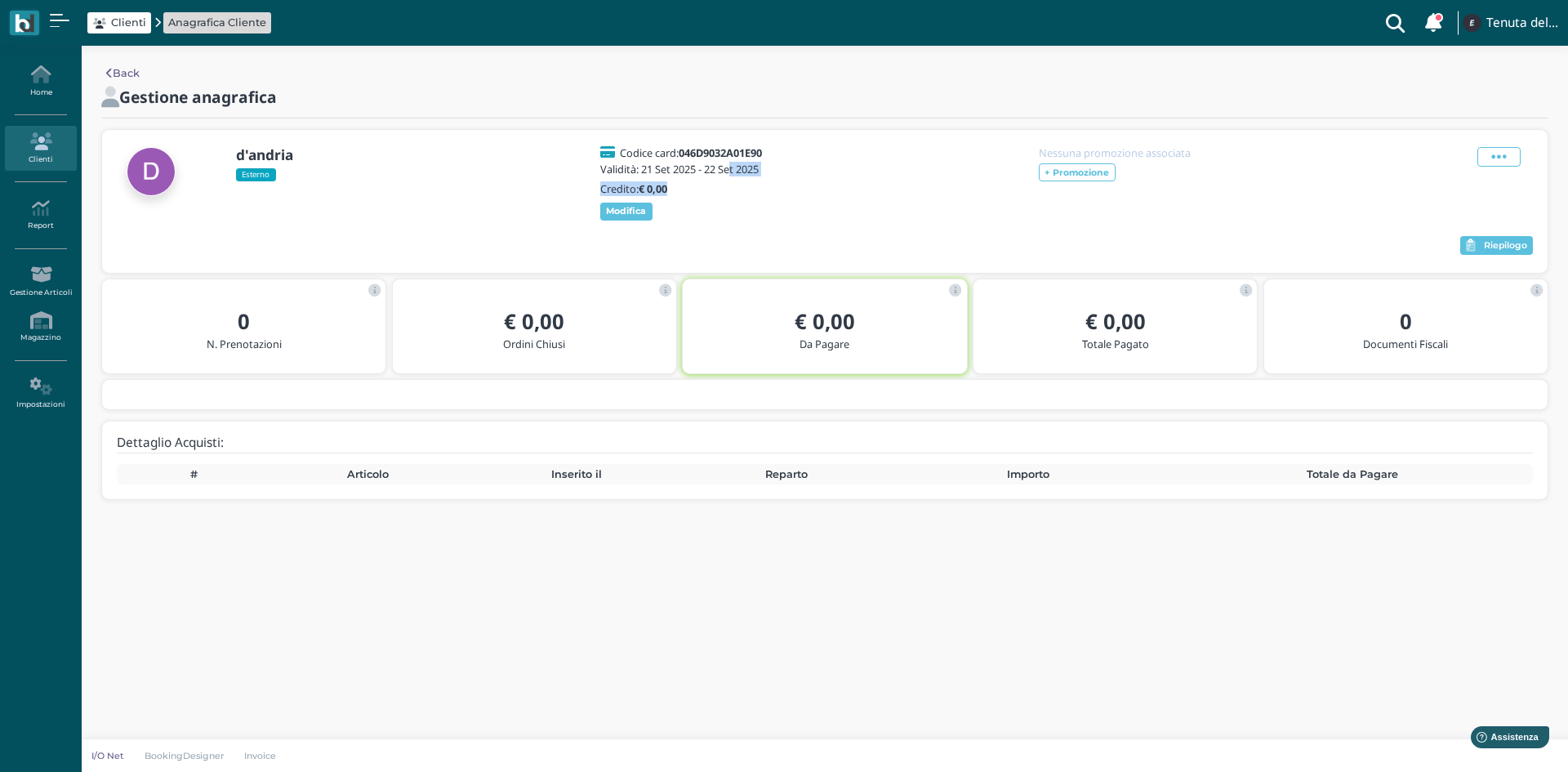
click at [760, 187] on div "Codice card: 046D9032A01E90 Validità: 21 Set 2025 - 22 Set 2025 Credito: € 0,00…" at bounding box center [686, 183] width 177 height 74
click at [1508, 163] on span at bounding box center [1499, 156] width 44 height 20
click at [1480, 166] on ul "Modifica Blocca Contatto Elimina" at bounding box center [1457, 211] width 105 height 97
click at [1496, 156] on icon at bounding box center [1498, 156] width 15 height 18
click at [1437, 181] on span "Modifica" at bounding box center [1449, 176] width 45 height 15
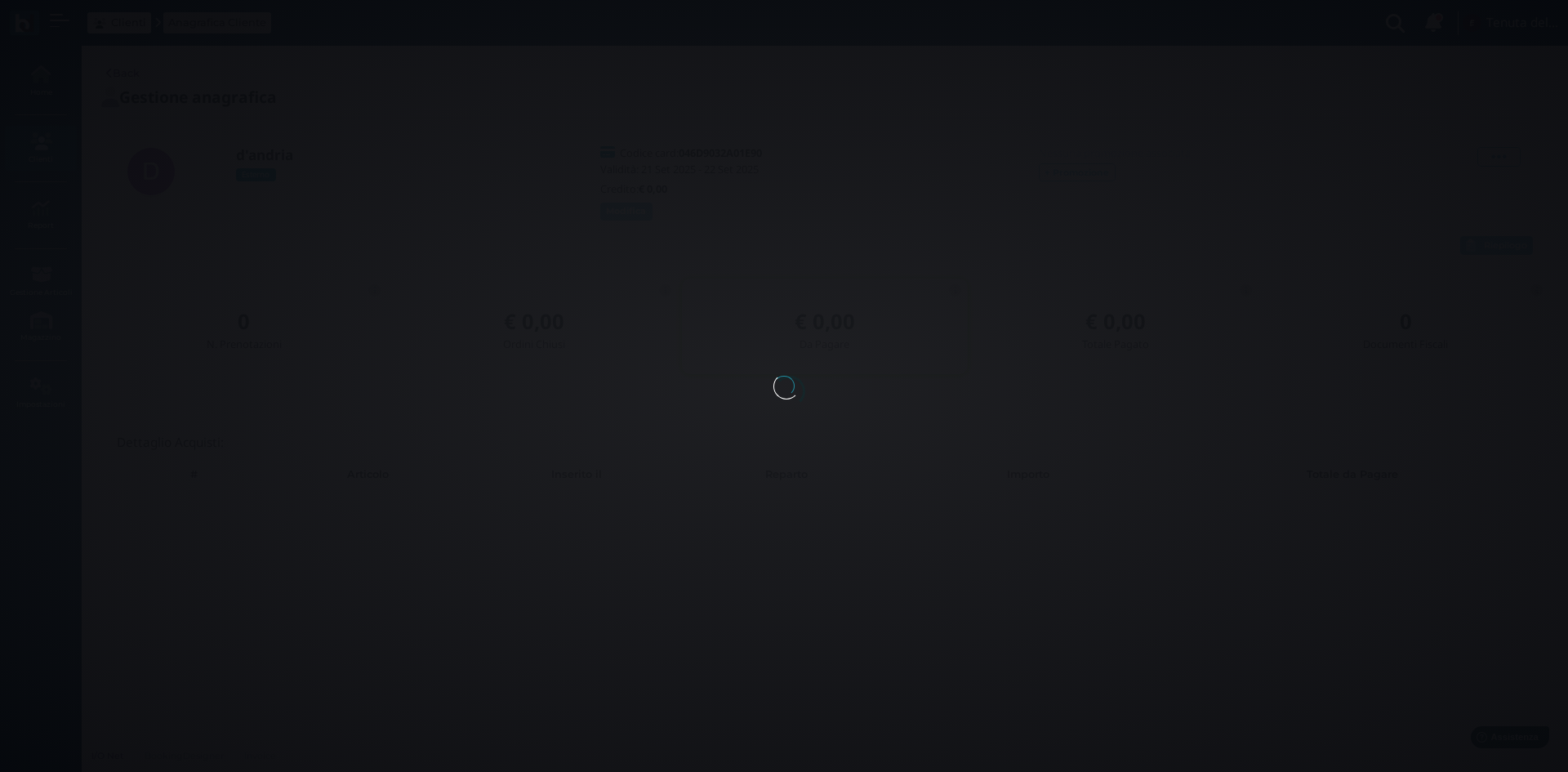
select select
type input "d'andria"
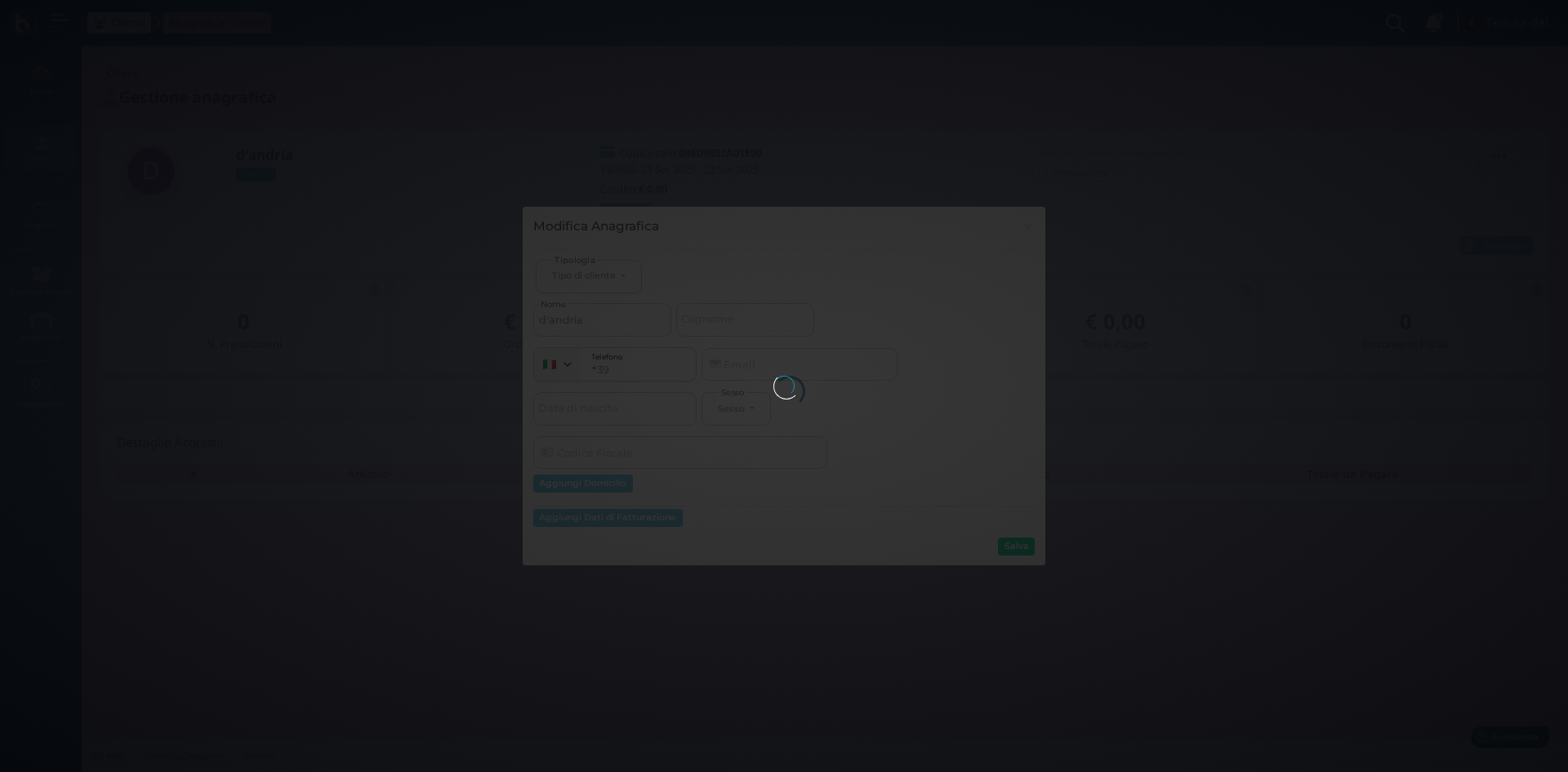
select select
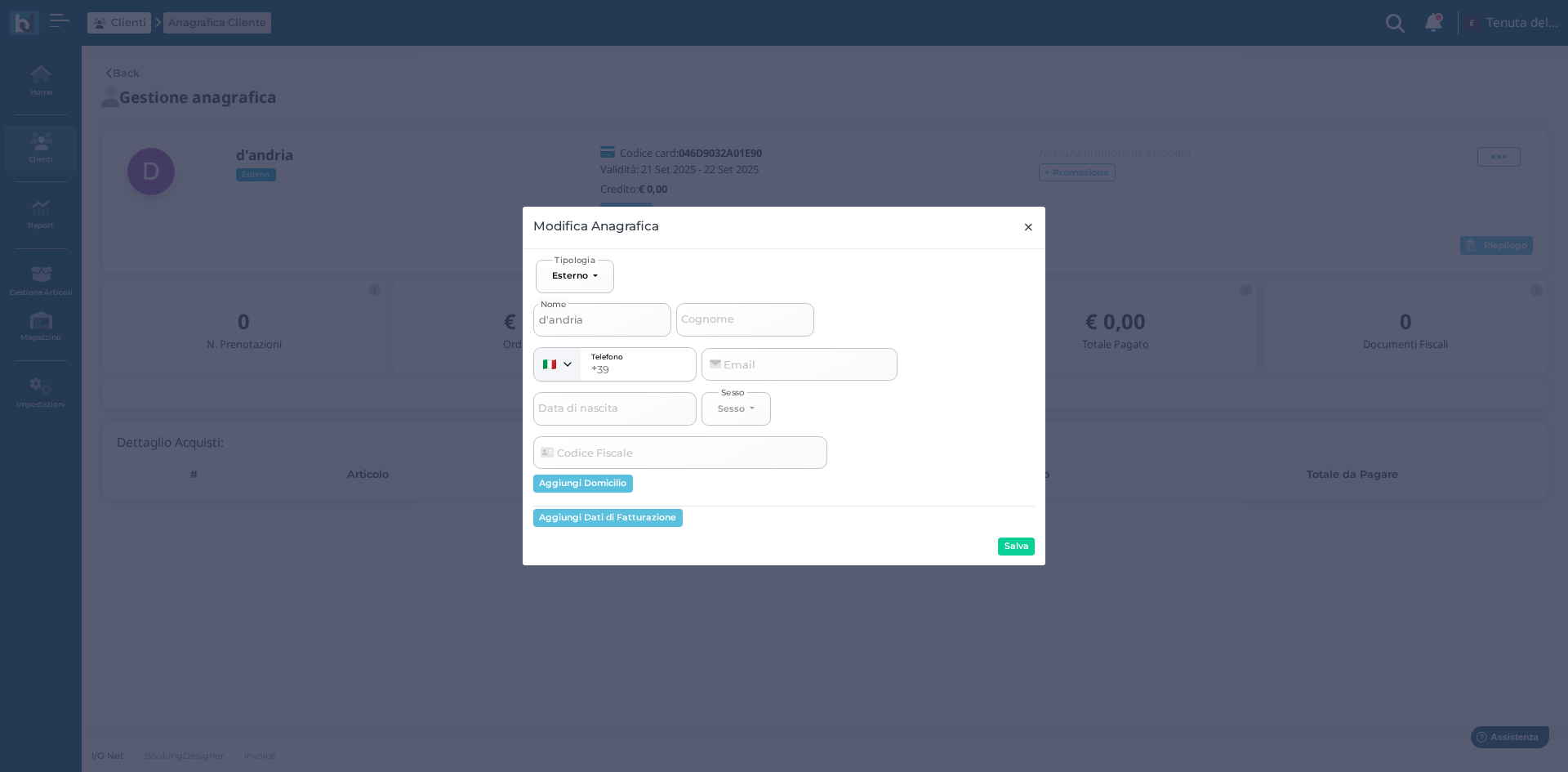
click at [1032, 221] on span "×" at bounding box center [1029, 227] width 12 height 21
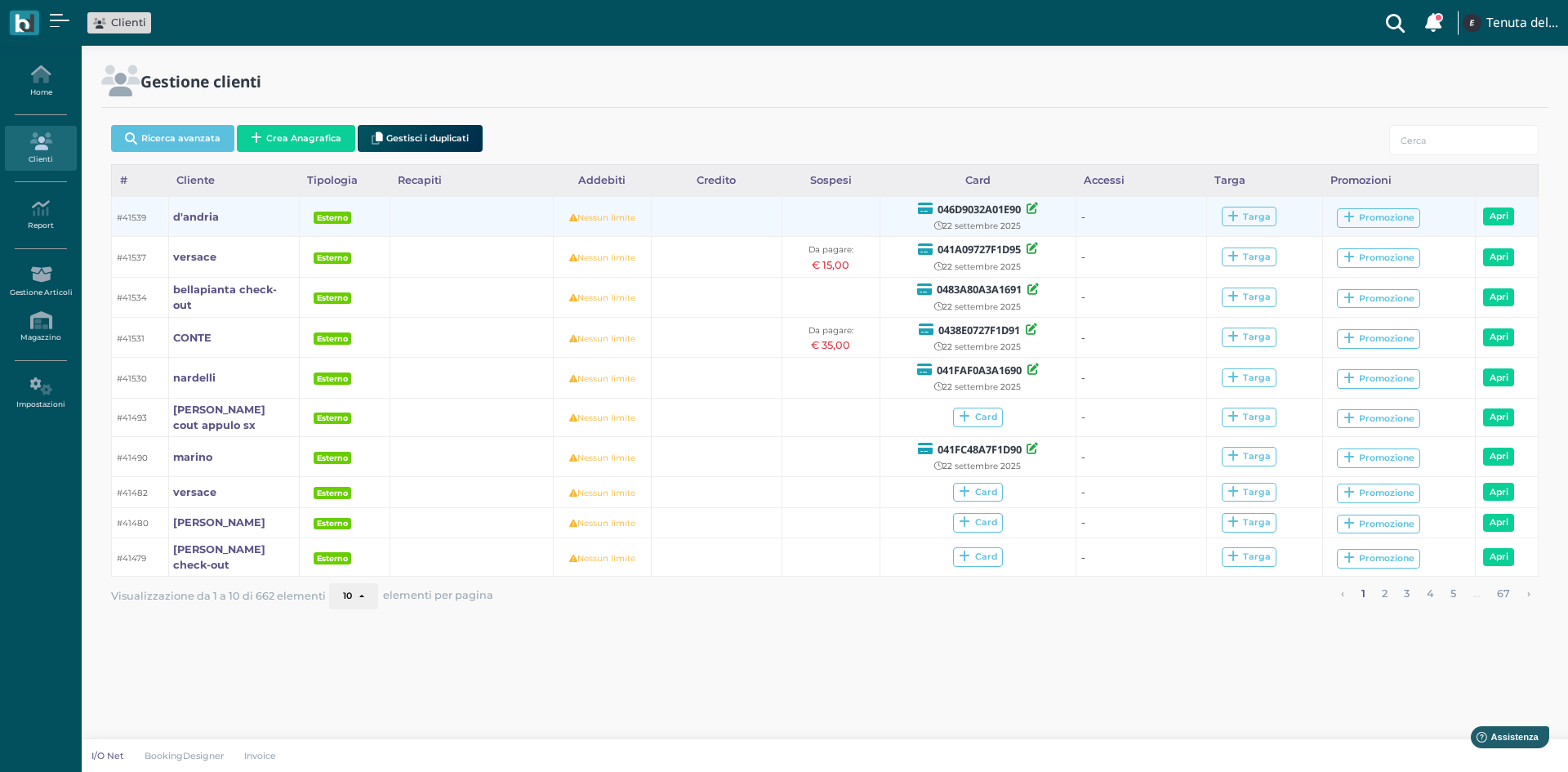
click at [1031, 207] on icon at bounding box center [1031, 208] width 12 height 12
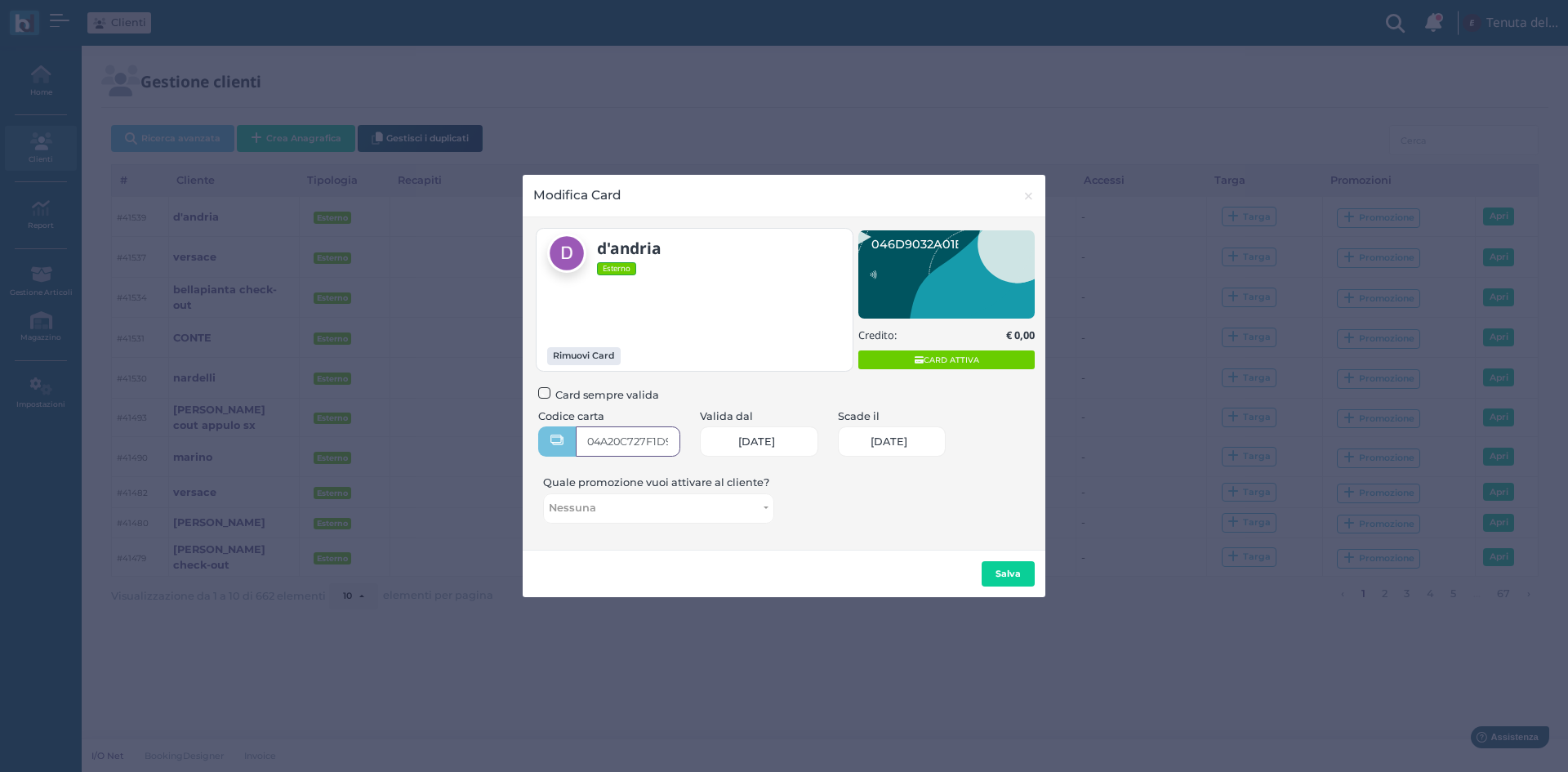
type input "04A20C727F1D94"
click at [1006, 577] on b "Salva" at bounding box center [1008, 573] width 25 height 12
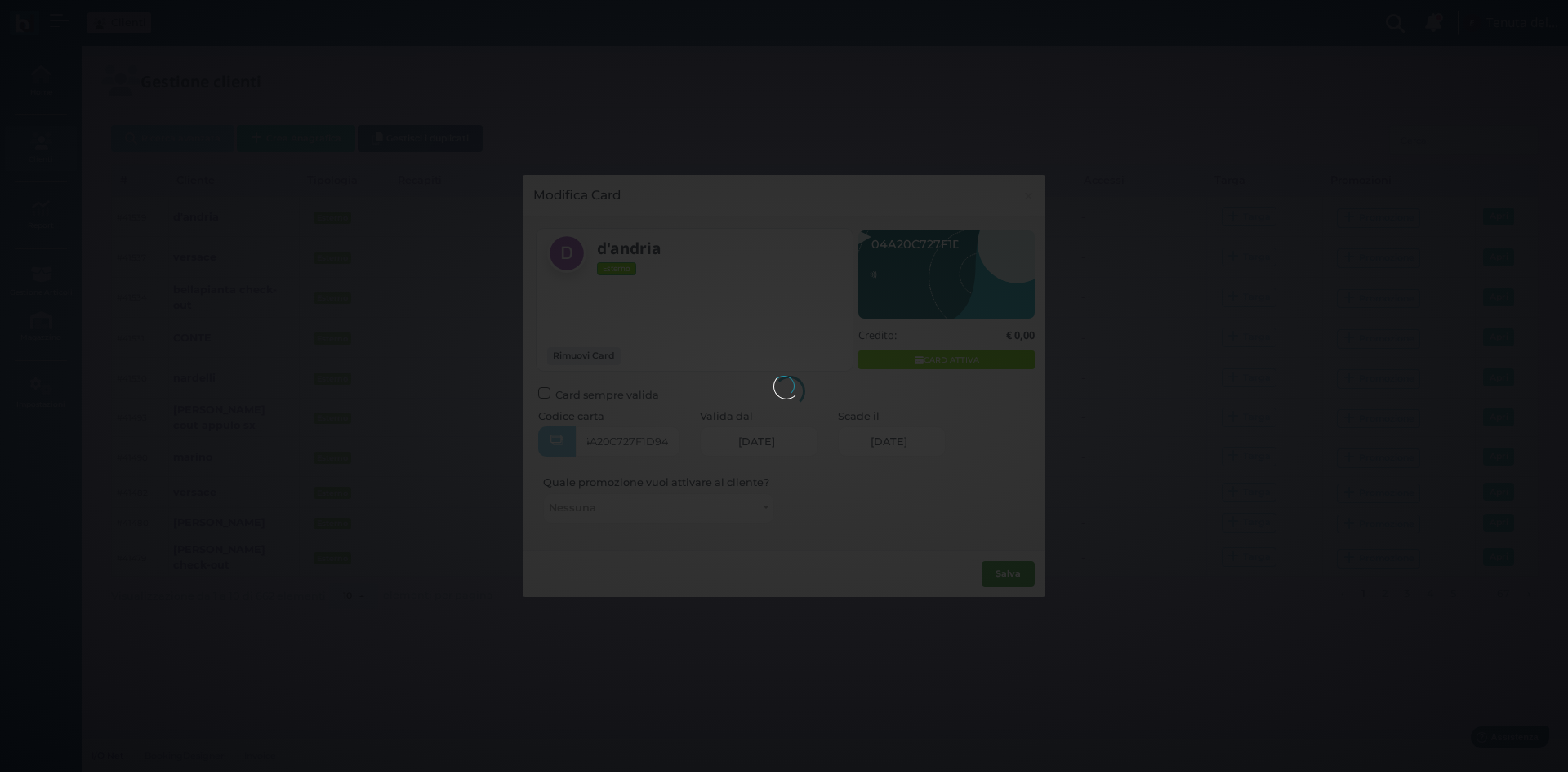
scroll to position [0, 0]
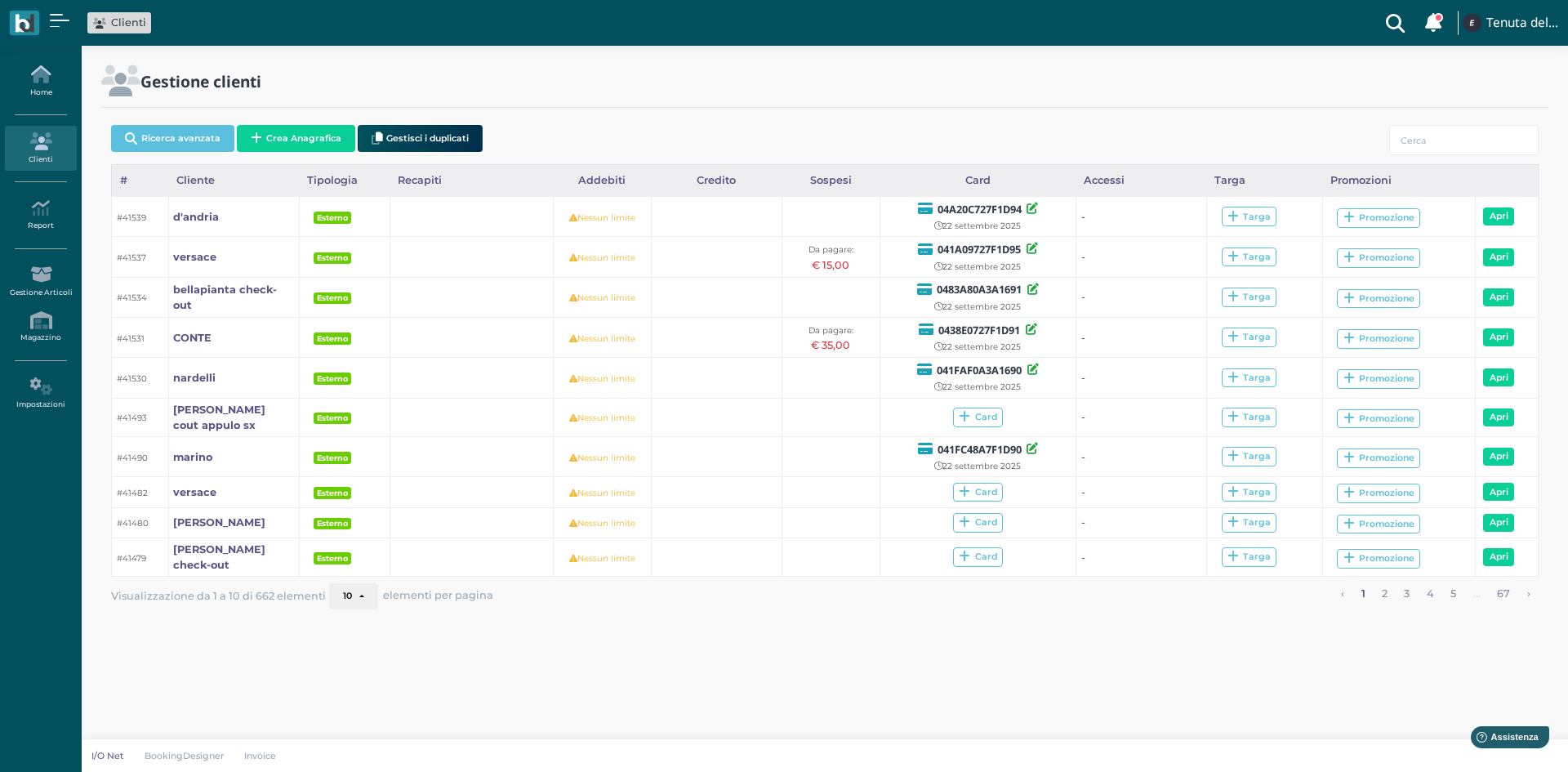
click at [52, 79] on icon at bounding box center [41, 75] width 71 height 18
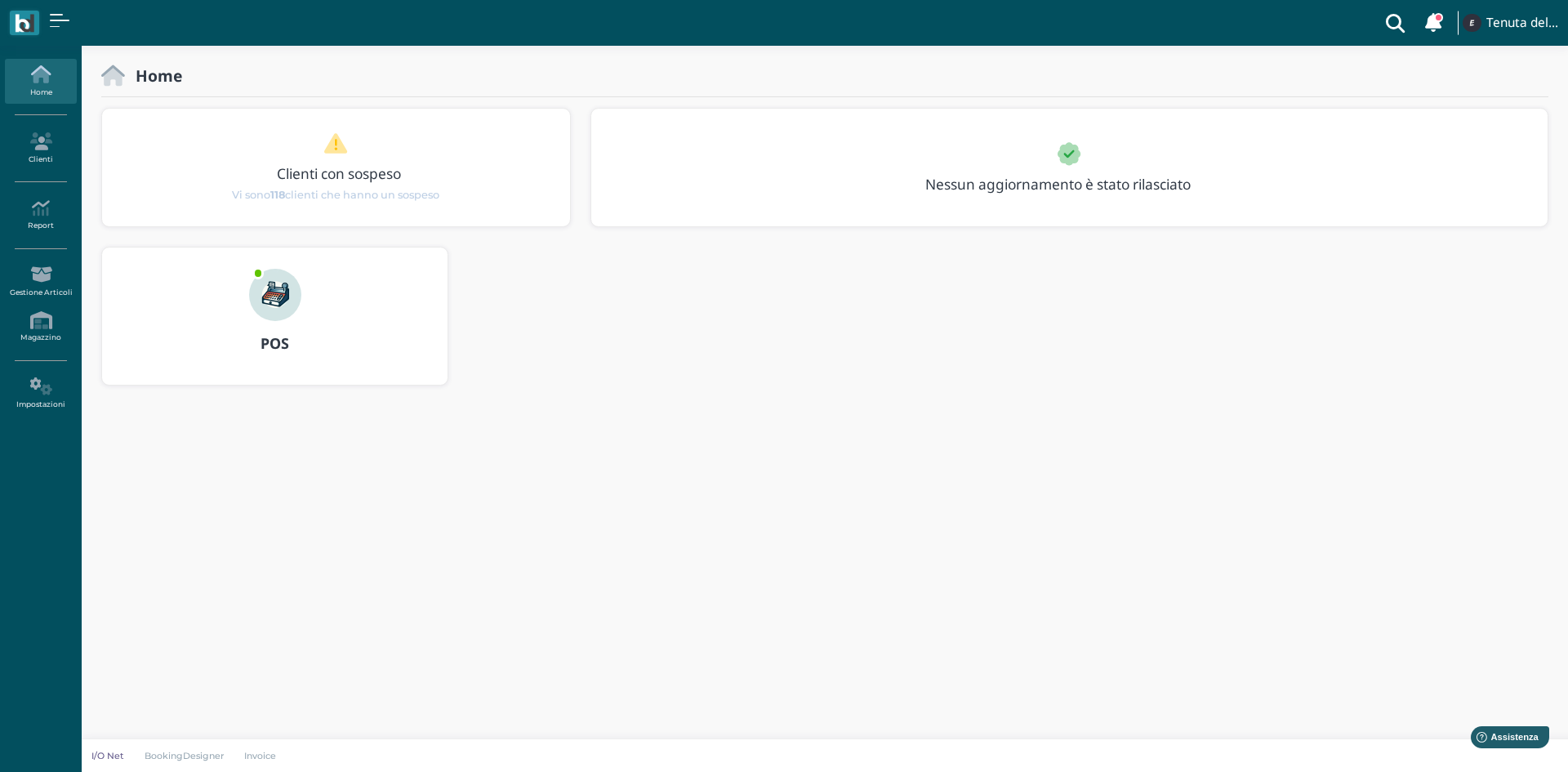
click at [275, 321] on div "POS" at bounding box center [275, 343] width 346 height 45
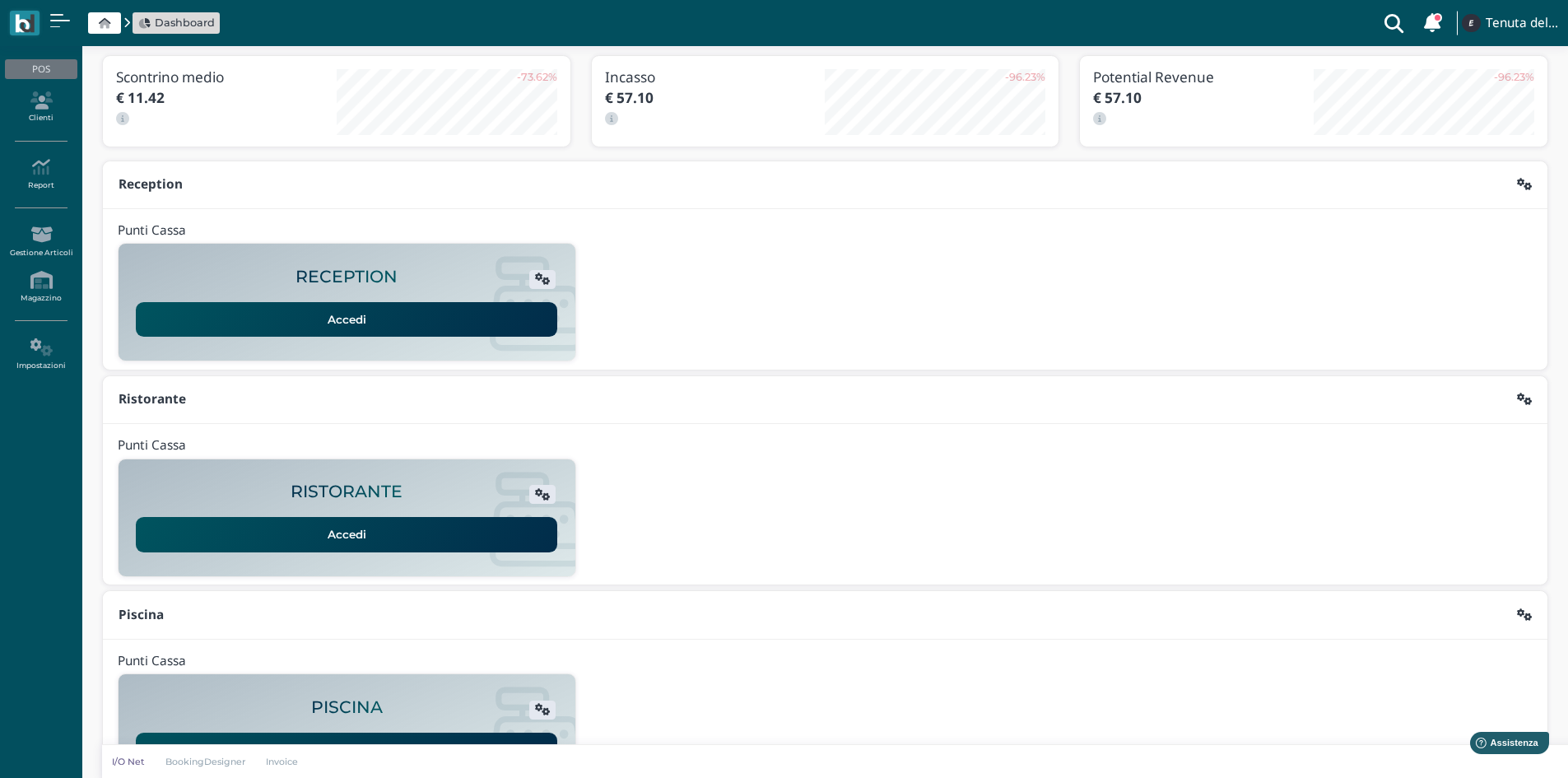
scroll to position [134, 0]
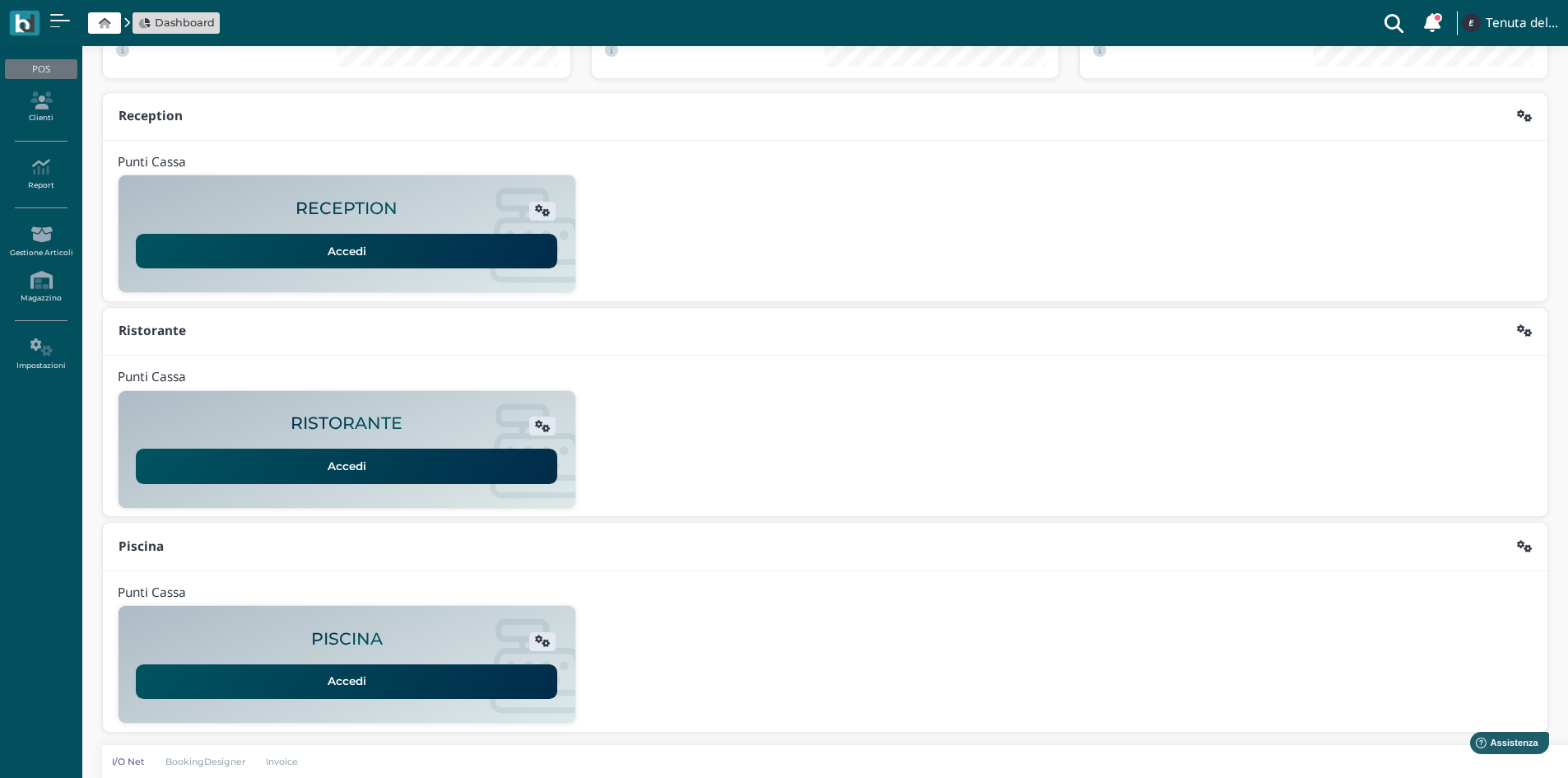
click at [373, 671] on link "Accedi" at bounding box center [347, 681] width 422 height 35
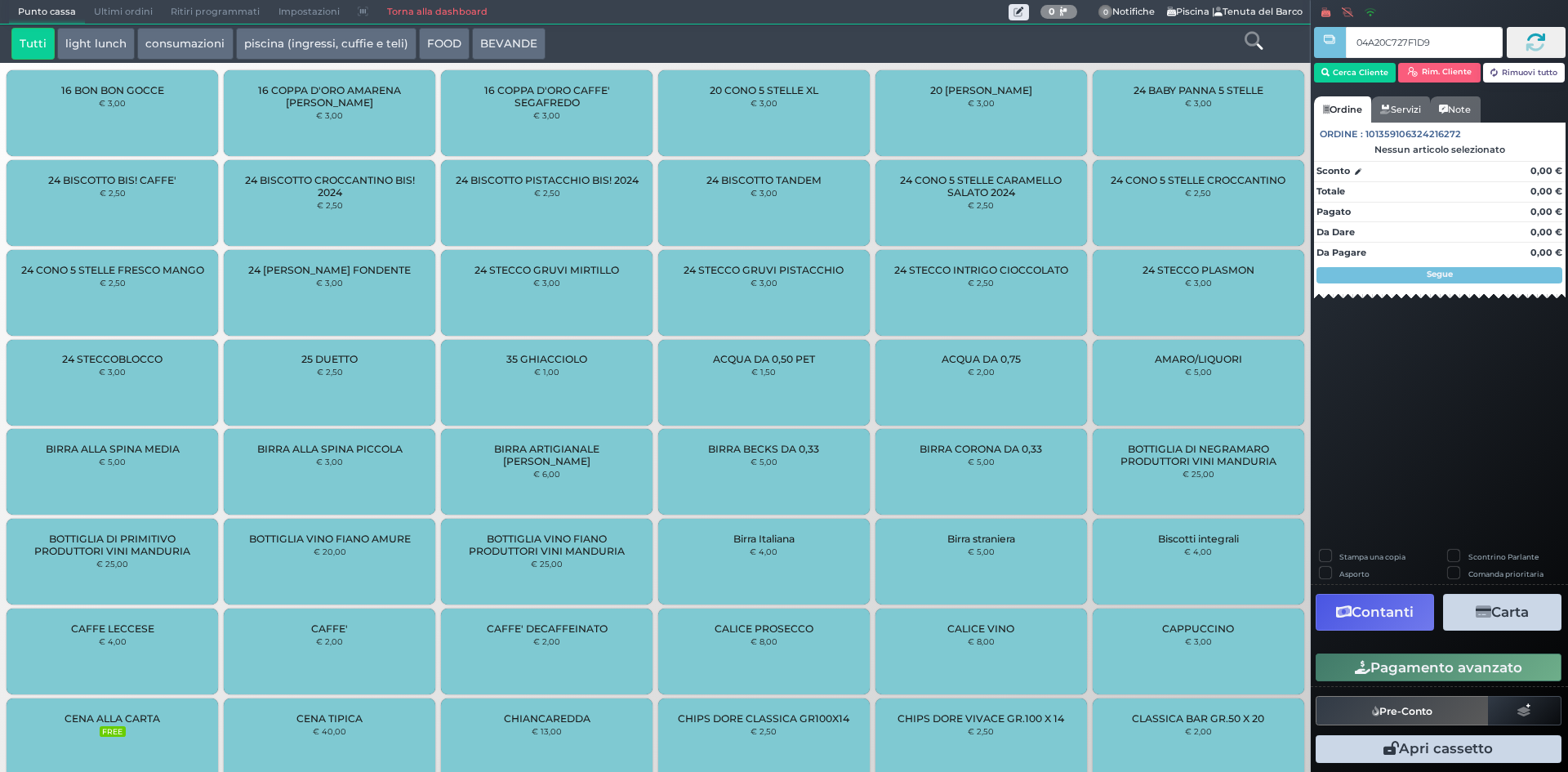
type input "04A20C727F1D94"
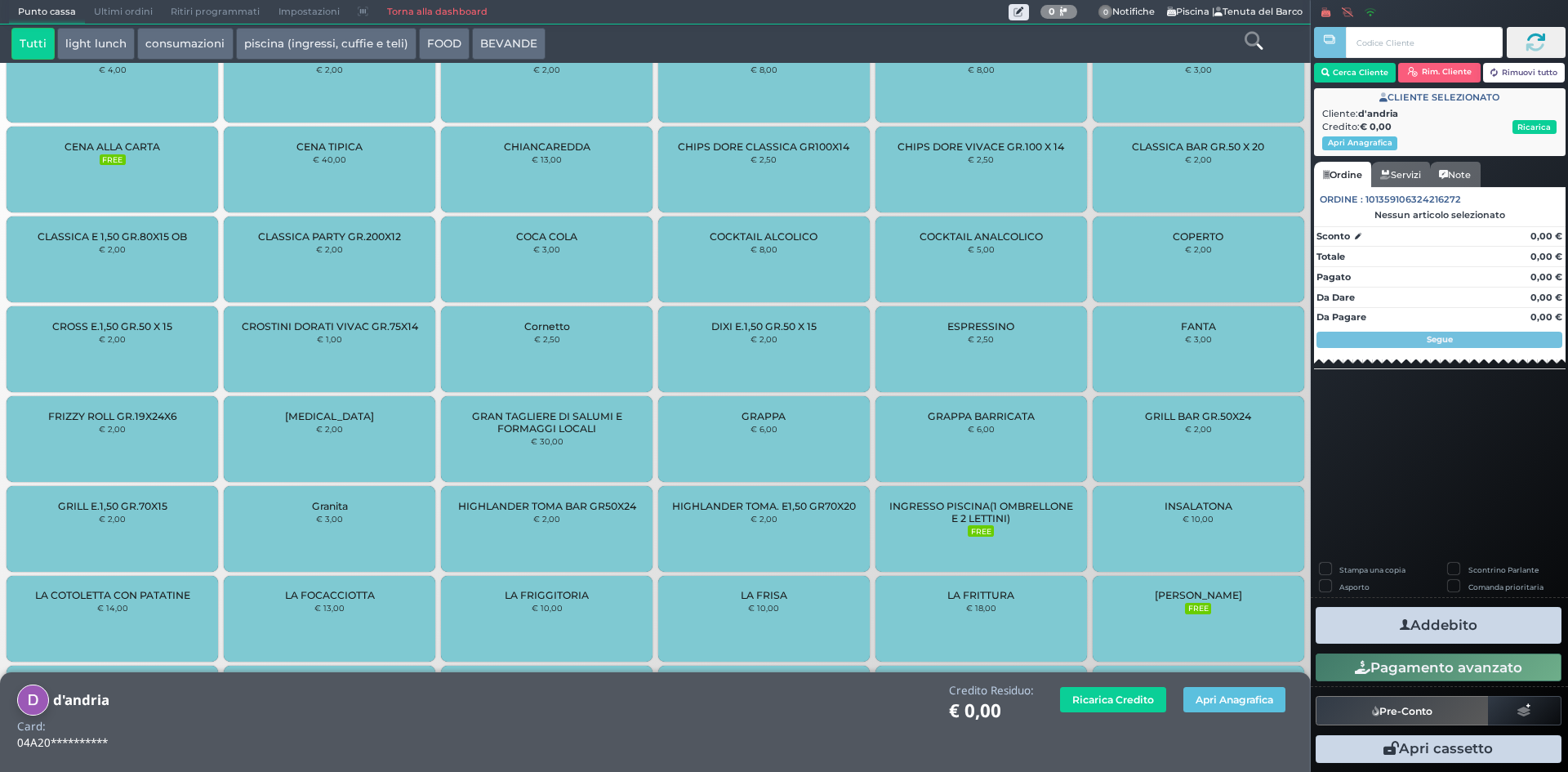
scroll to position [933, 0]
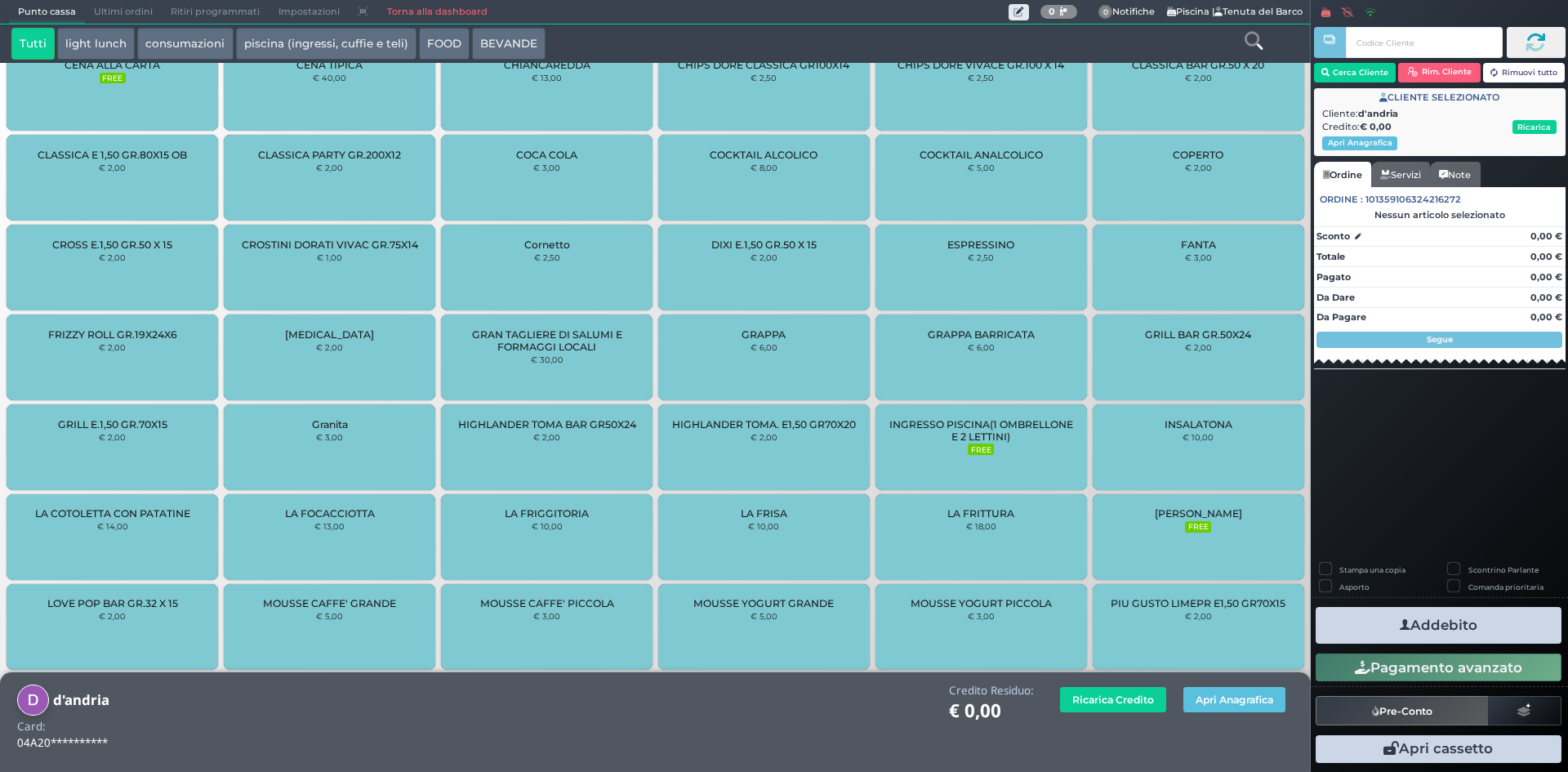
click at [980, 426] on span "INGRESSO PISCINA(1 OMBRELLONE E 2 LETTINI)" at bounding box center [981, 431] width 184 height 25
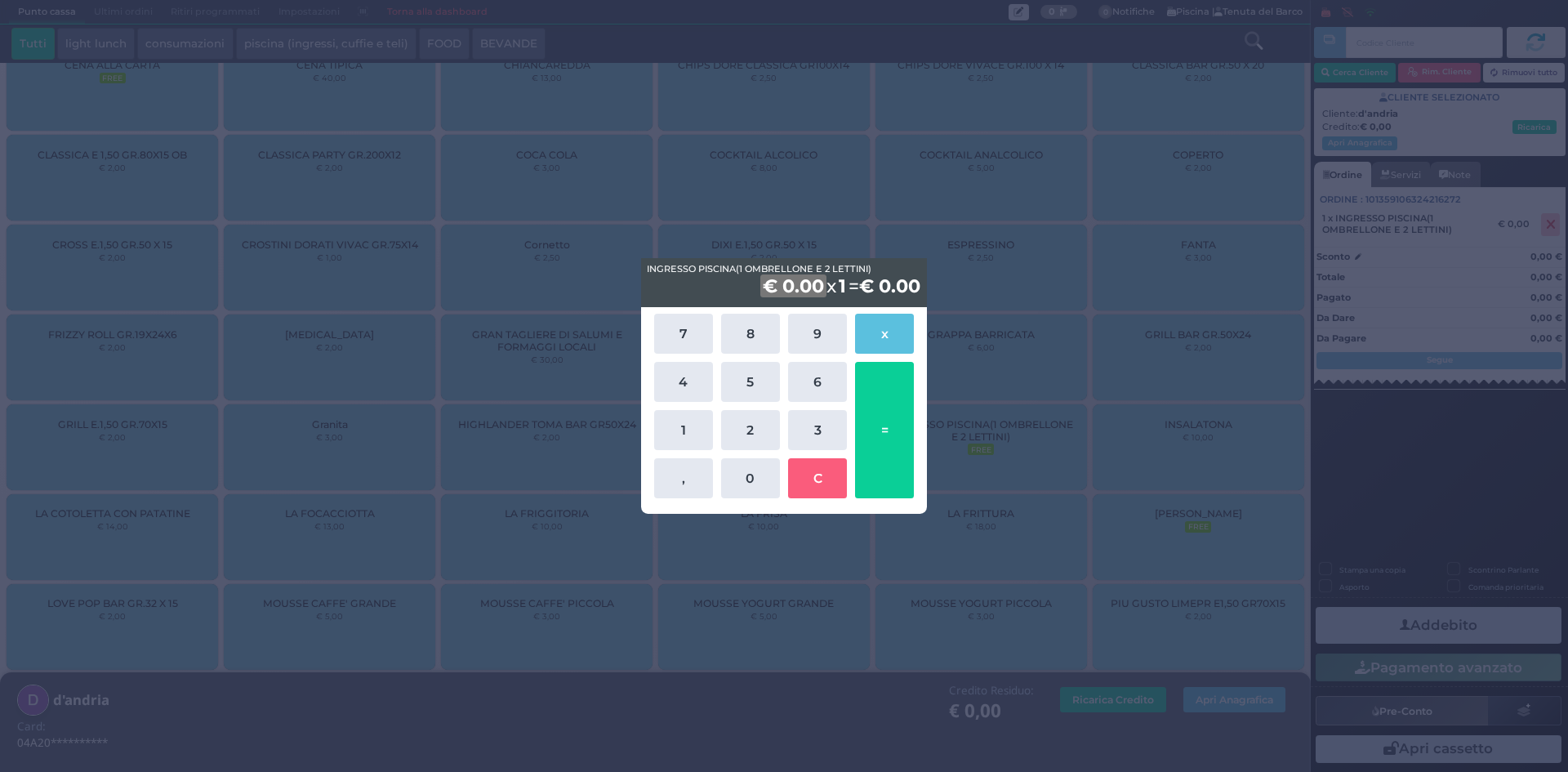
click at [784, 426] on div "7 8 9 x 4 5 6 1 2 3 , 0 C =" at bounding box center [784, 405] width 268 height 193
click at [802, 429] on button "3" at bounding box center [817, 429] width 59 height 40
click at [781, 462] on div "7 8 9 x 4 5 6 1 2 3 , 0 C =" at bounding box center [784, 405] width 268 height 193
click at [763, 455] on div "7 8 9 x 4 5 6 1 2 3 , 0 C =" at bounding box center [784, 405] width 268 height 193
click at [768, 470] on button "0" at bounding box center [751, 478] width 59 height 40
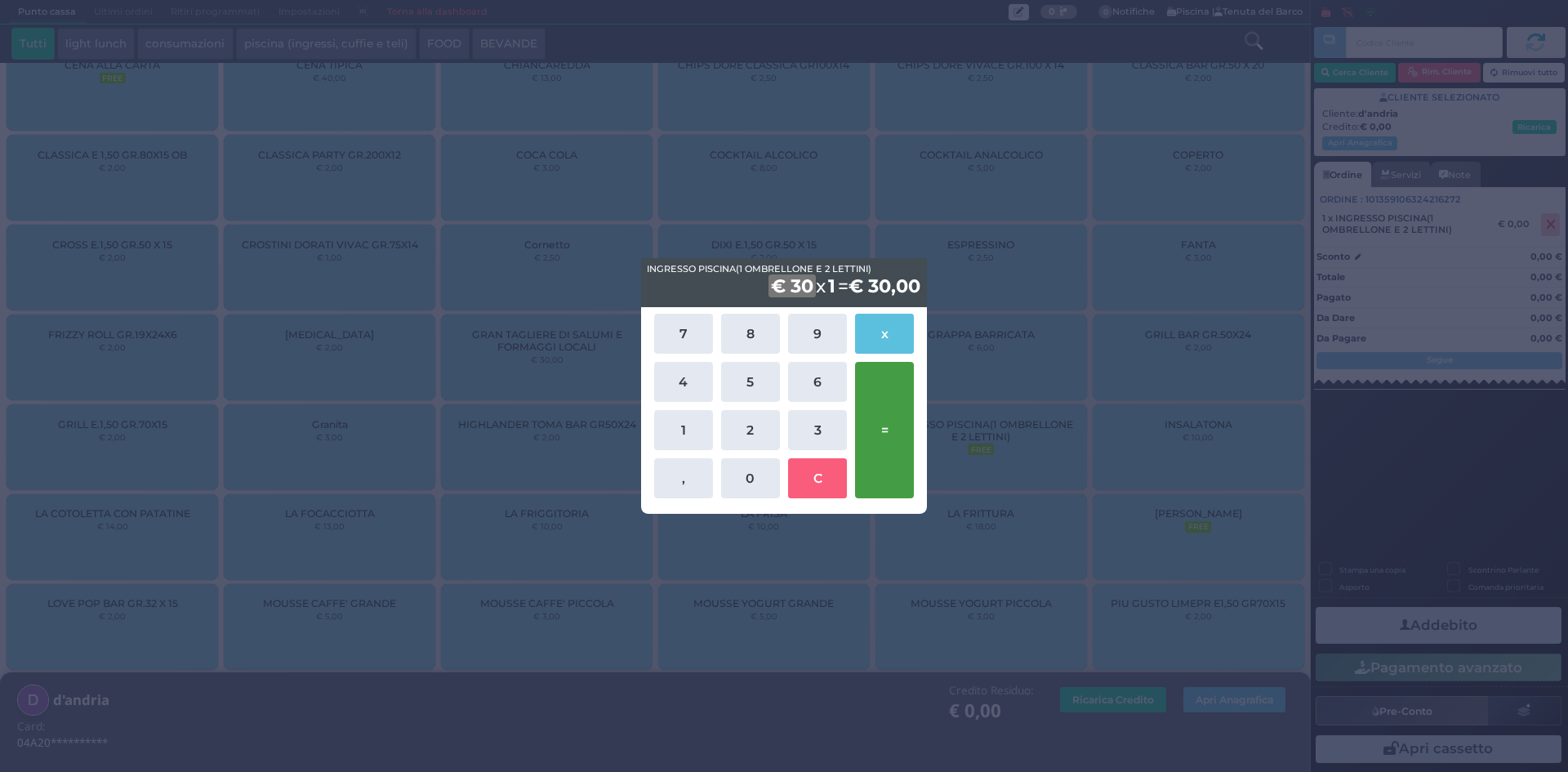
click at [876, 429] on button "=" at bounding box center [884, 430] width 59 height 137
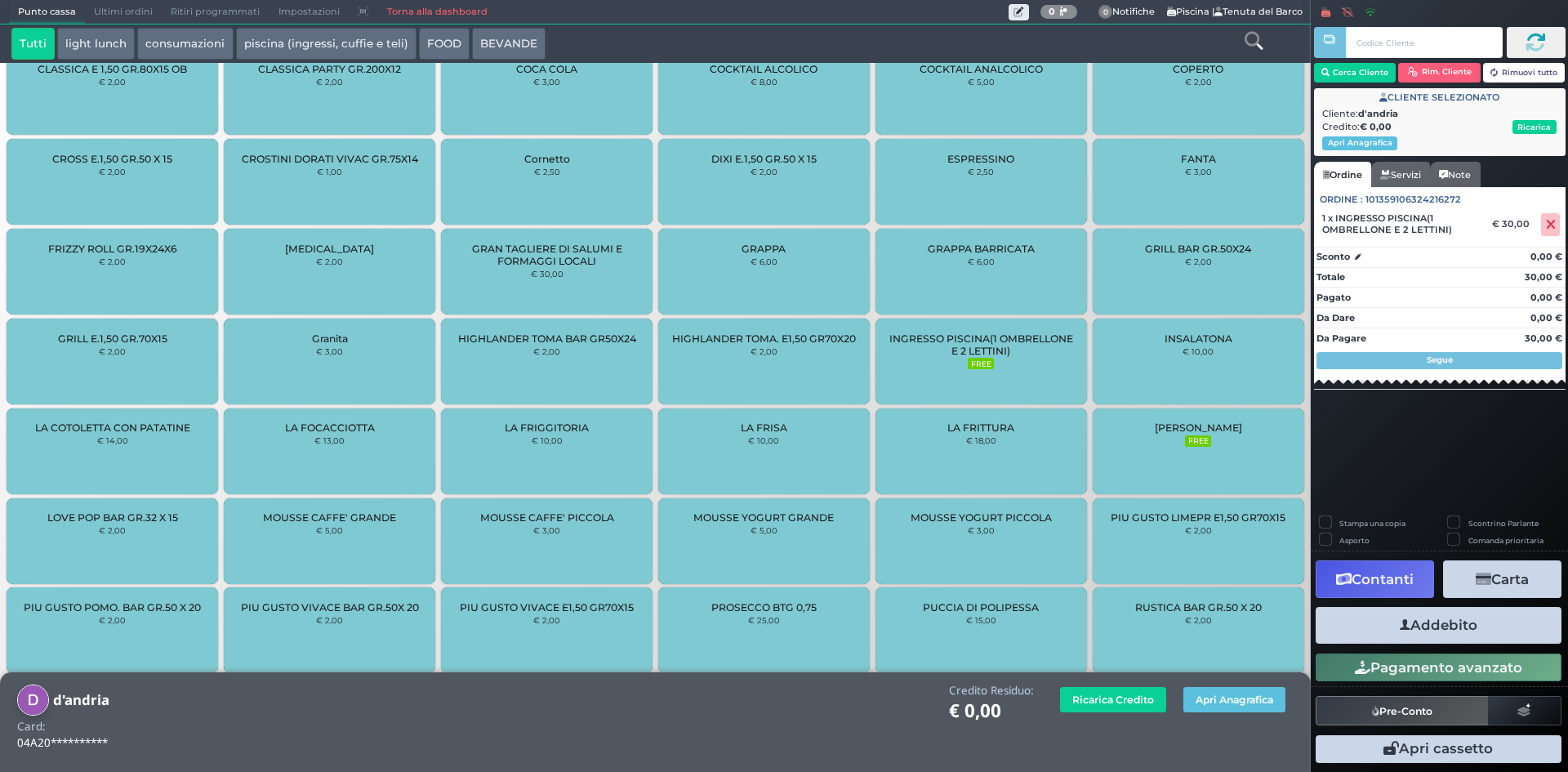
scroll to position [1166, 0]
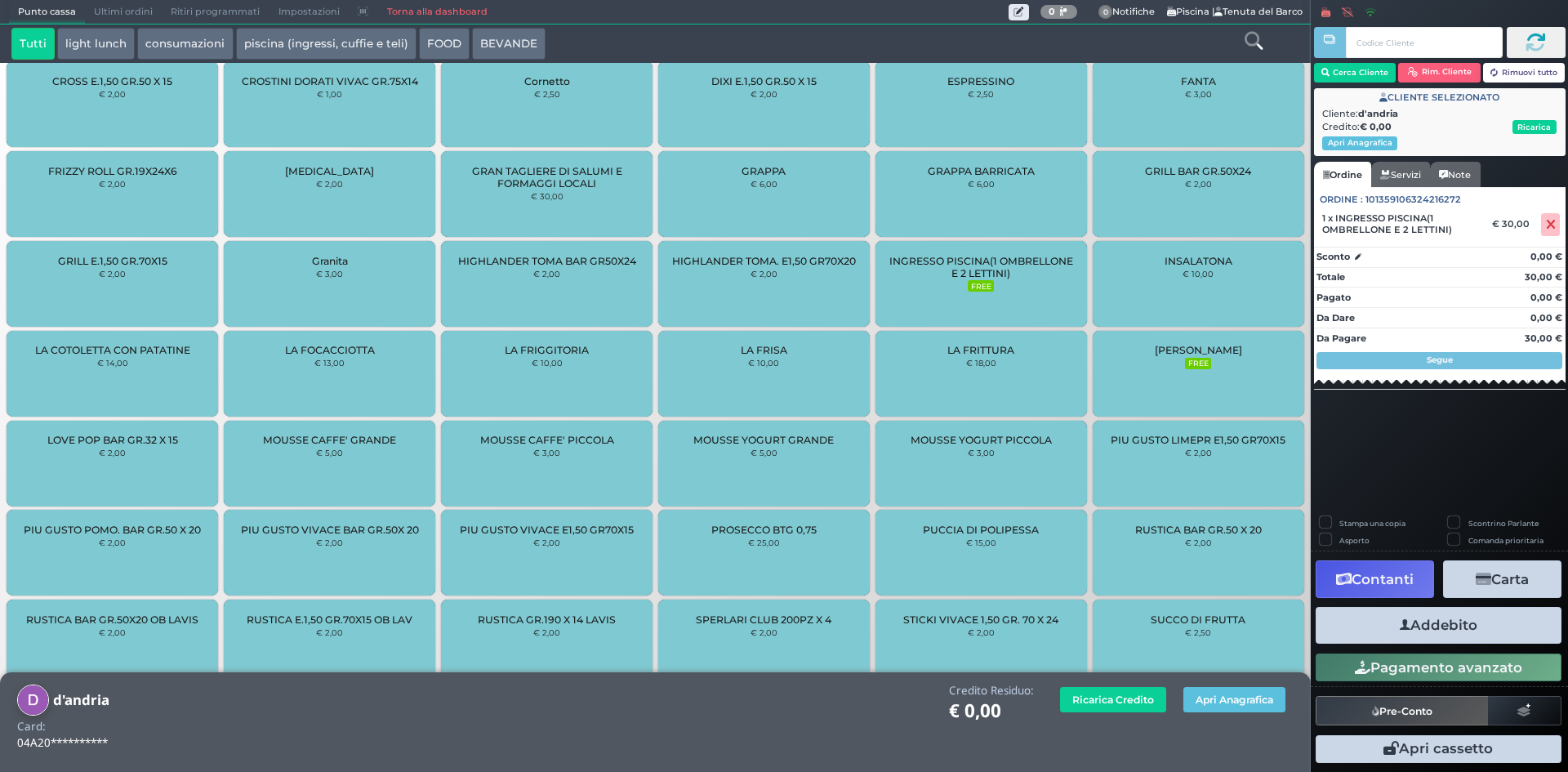
click at [1509, 620] on button "Addebito" at bounding box center [1438, 625] width 246 height 36
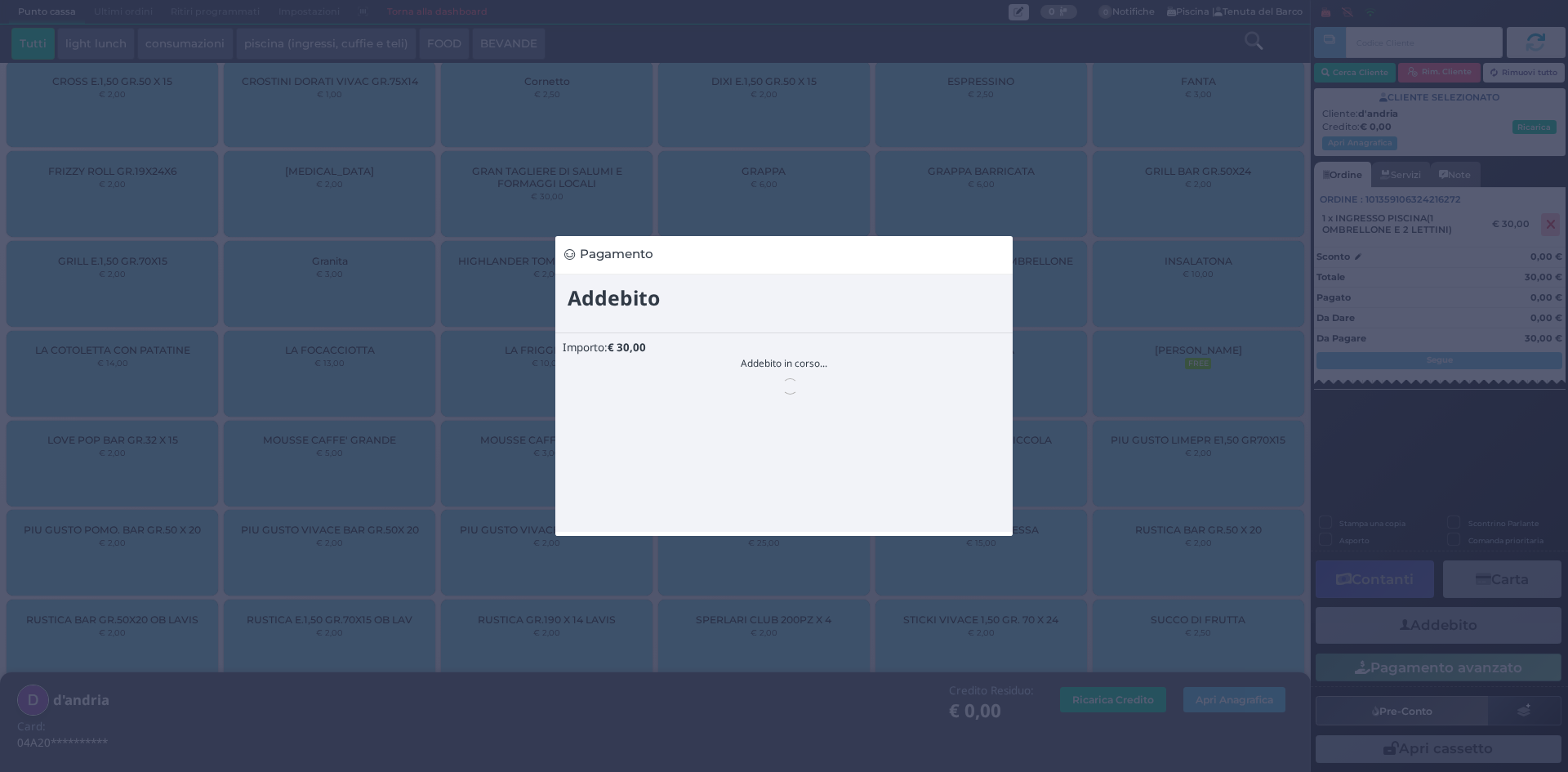
scroll to position [0, 0]
